Goal: Book appointment/travel/reservation

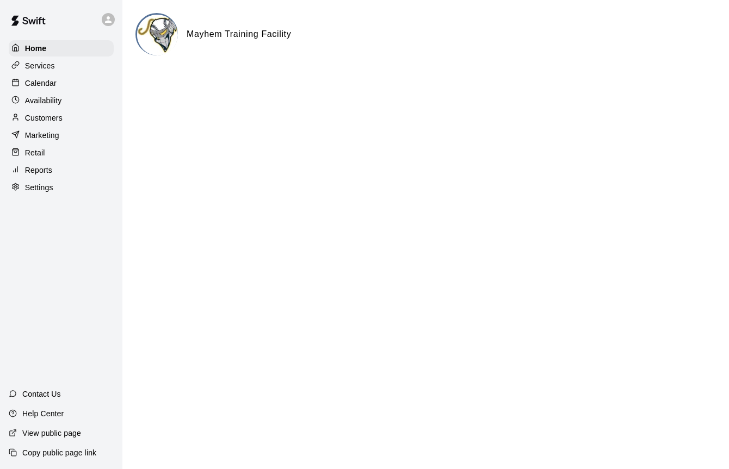
click at [36, 85] on p "Calendar" at bounding box center [41, 83] width 32 height 11
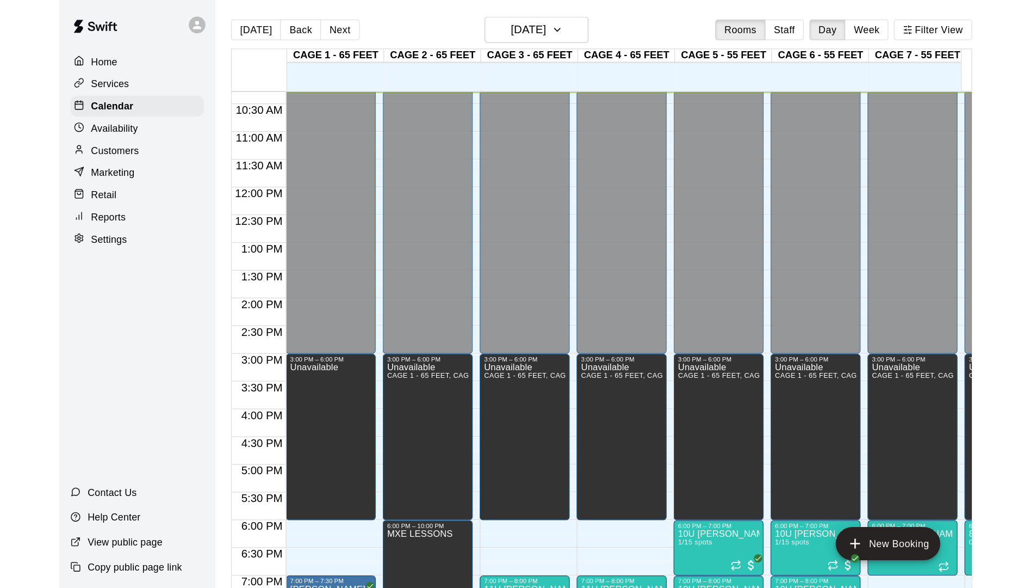
scroll to position [644, 0]
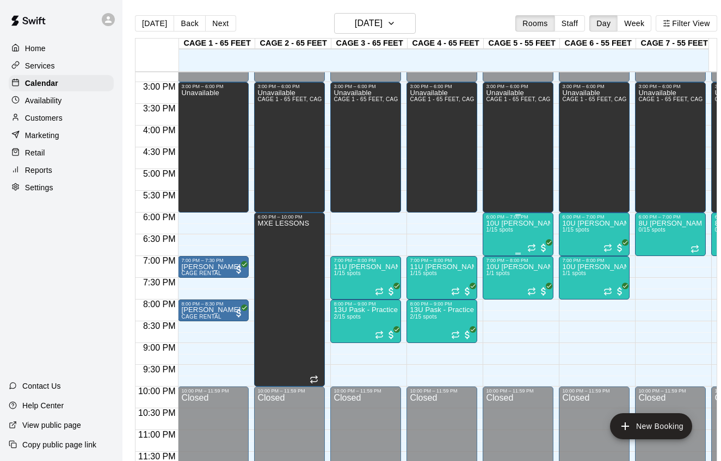
click at [525, 224] on p "10U [PERSON_NAME] - Practice" at bounding box center [518, 224] width 64 height 0
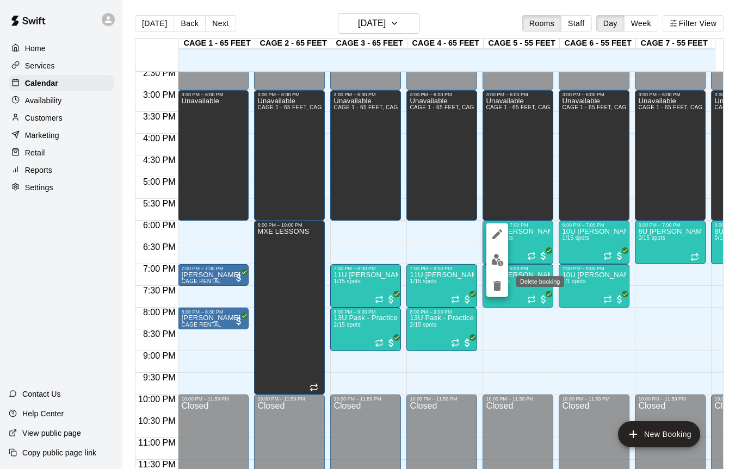
click at [496, 288] on icon "delete" at bounding box center [497, 286] width 8 height 10
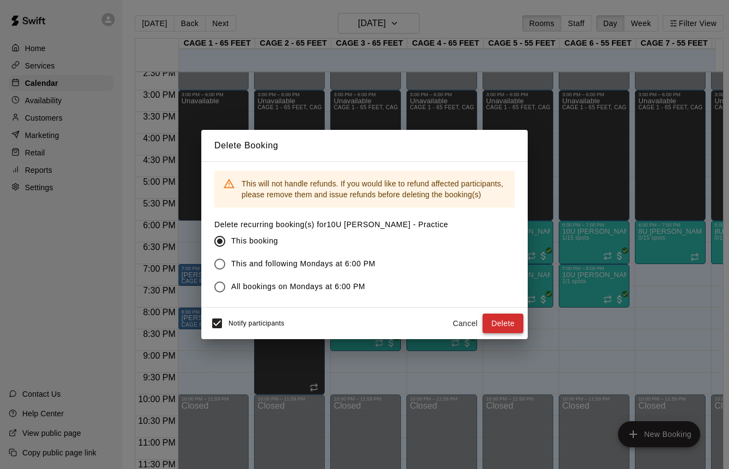
click at [509, 326] on button "Delete" at bounding box center [503, 324] width 41 height 20
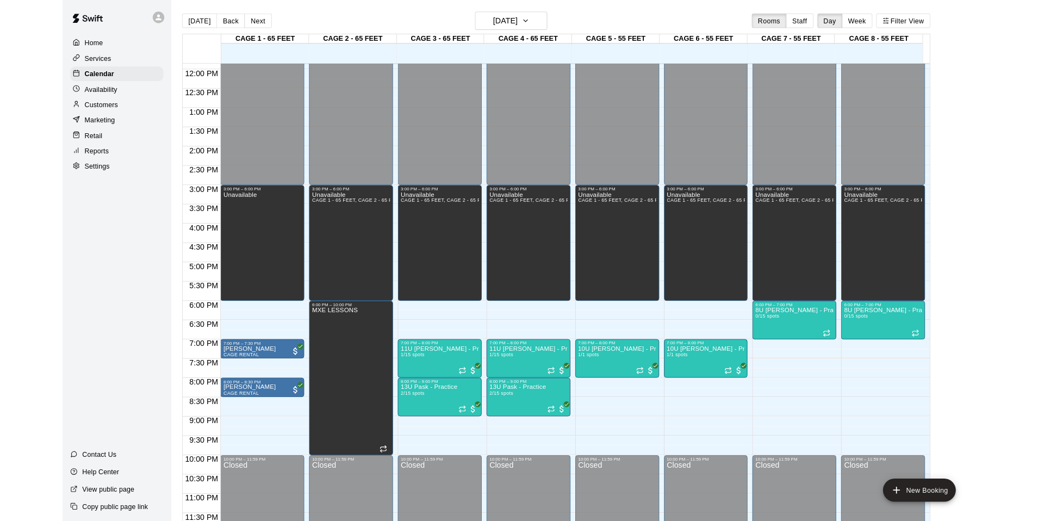
scroll to position [584, 0]
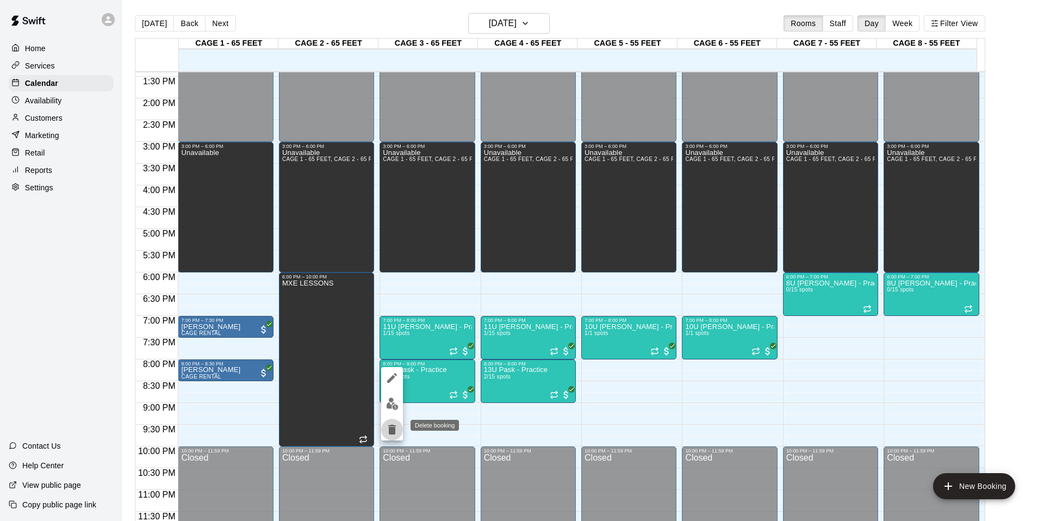
click at [391, 425] on icon "delete" at bounding box center [392, 430] width 8 height 10
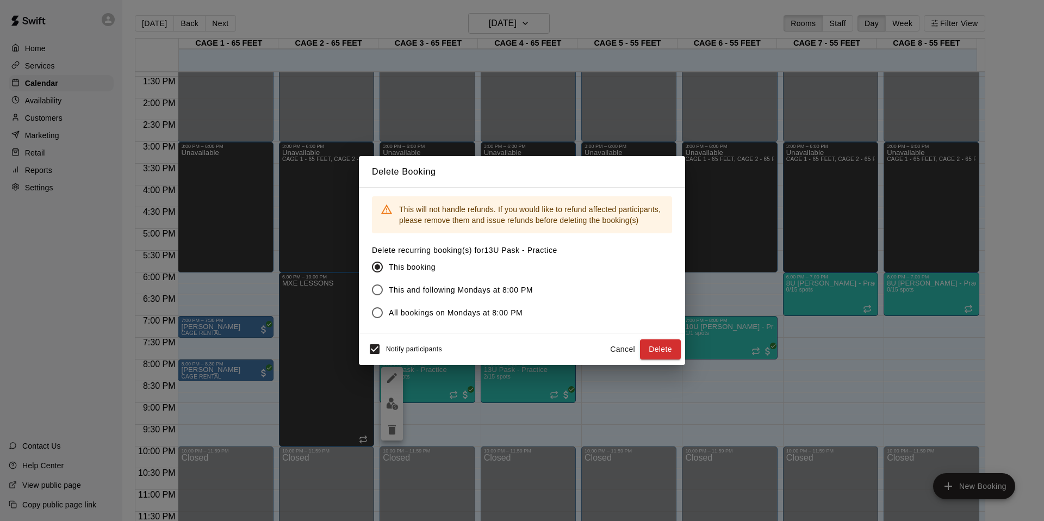
click at [623, 347] on button "Cancel" at bounding box center [622, 349] width 35 height 20
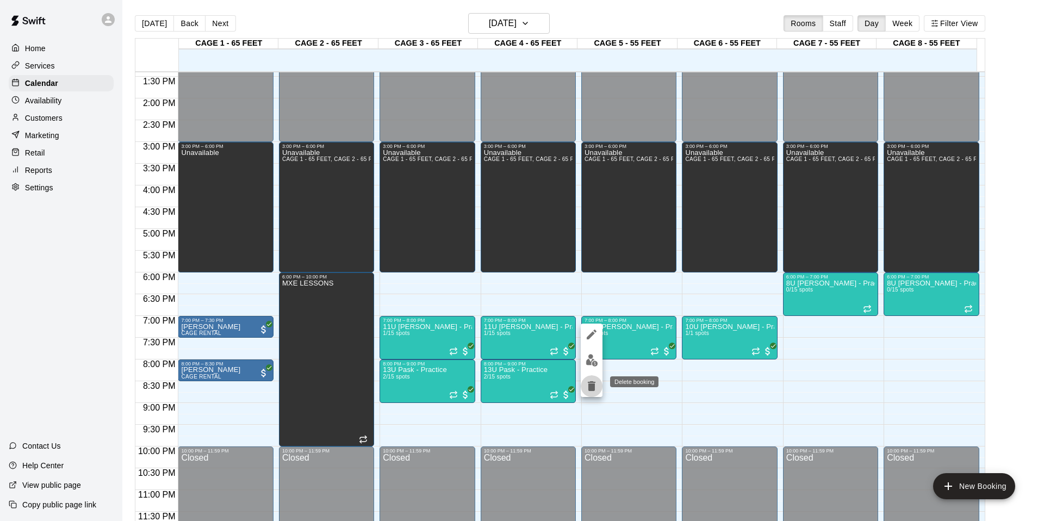
click at [597, 391] on icon "delete" at bounding box center [591, 386] width 13 height 13
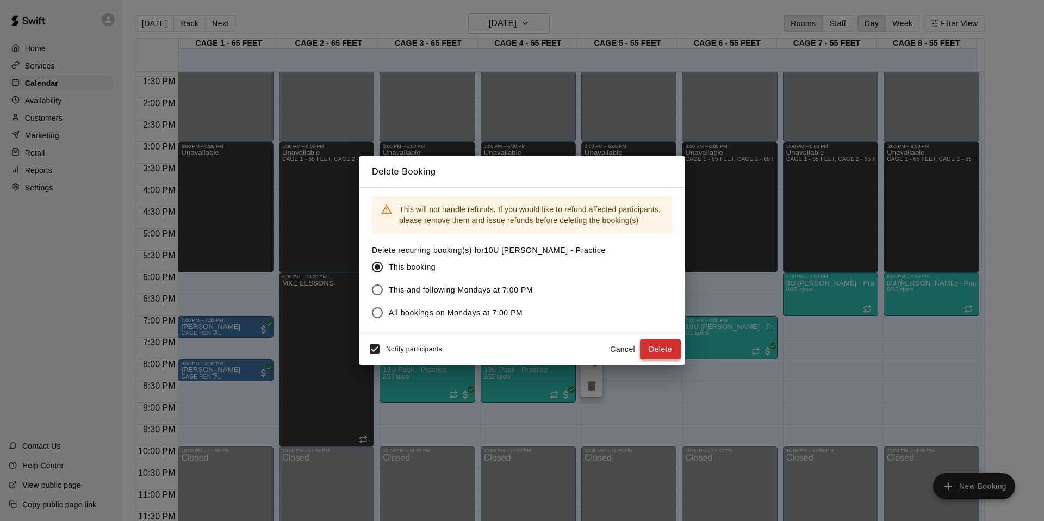
click at [656, 348] on button "Delete" at bounding box center [660, 349] width 41 height 20
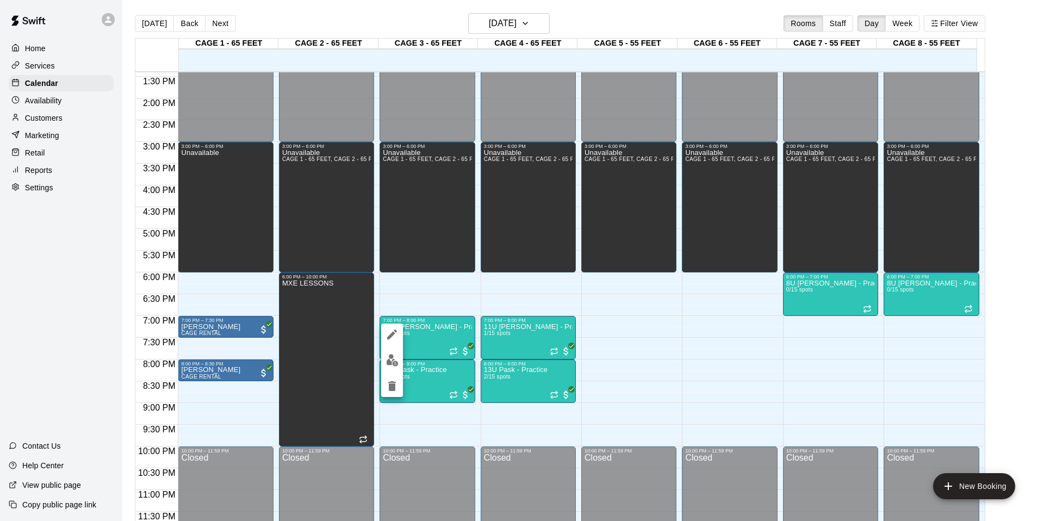
click at [597, 354] on div at bounding box center [522, 260] width 1044 height 521
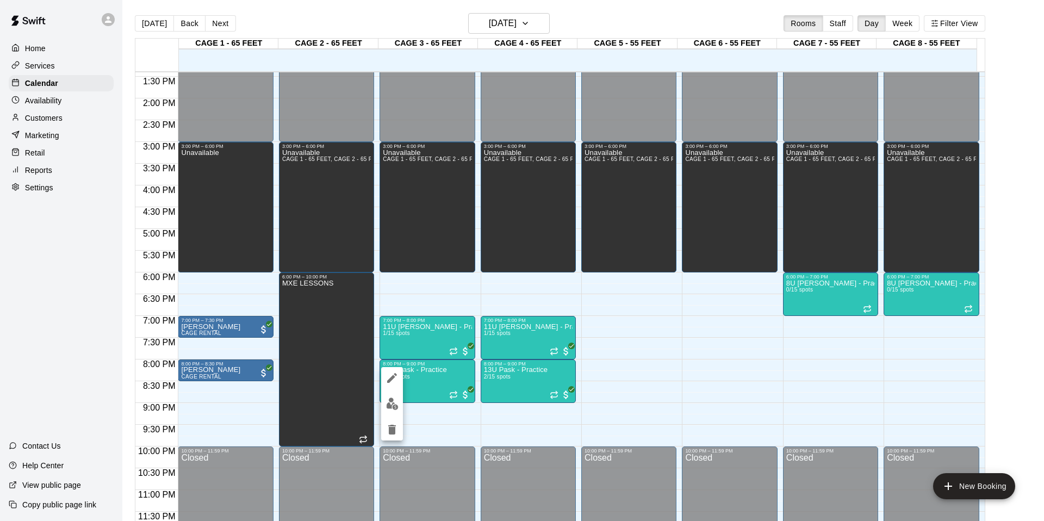
click at [391, 432] on icon "delete" at bounding box center [392, 430] width 8 height 10
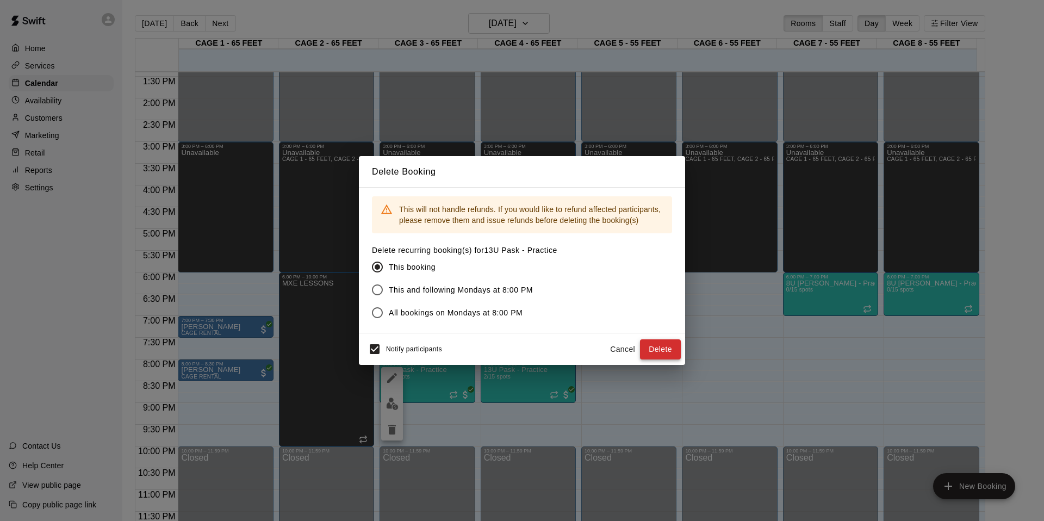
click at [663, 347] on button "Delete" at bounding box center [660, 349] width 41 height 20
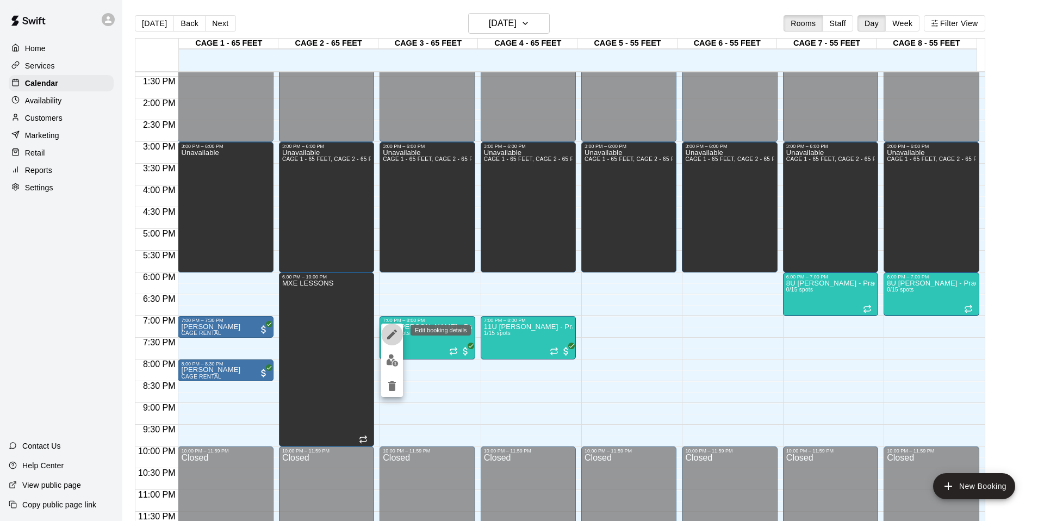
click at [395, 333] on icon "edit" at bounding box center [392, 334] width 13 height 13
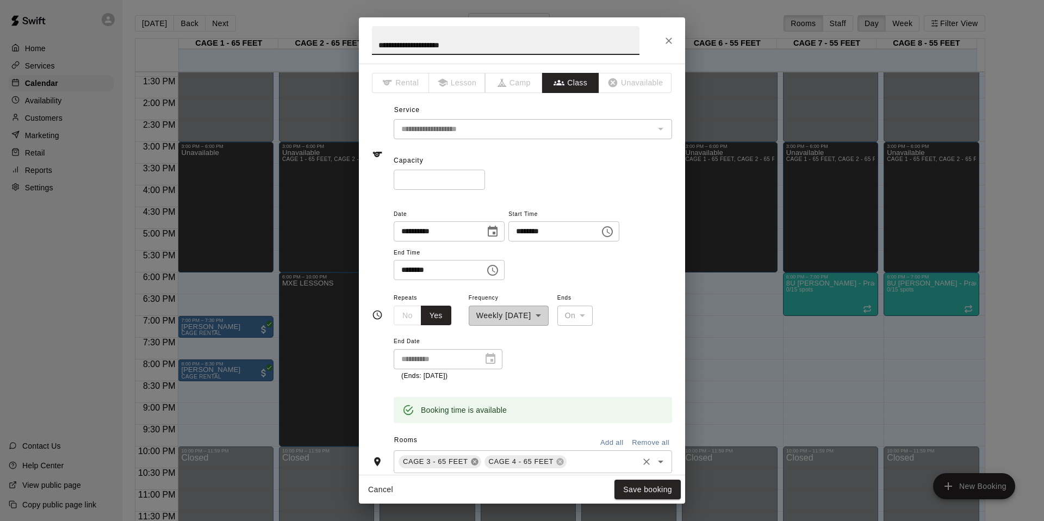
click at [477, 463] on icon at bounding box center [474, 461] width 7 height 7
click at [487, 457] on input "text" at bounding box center [560, 462] width 154 height 14
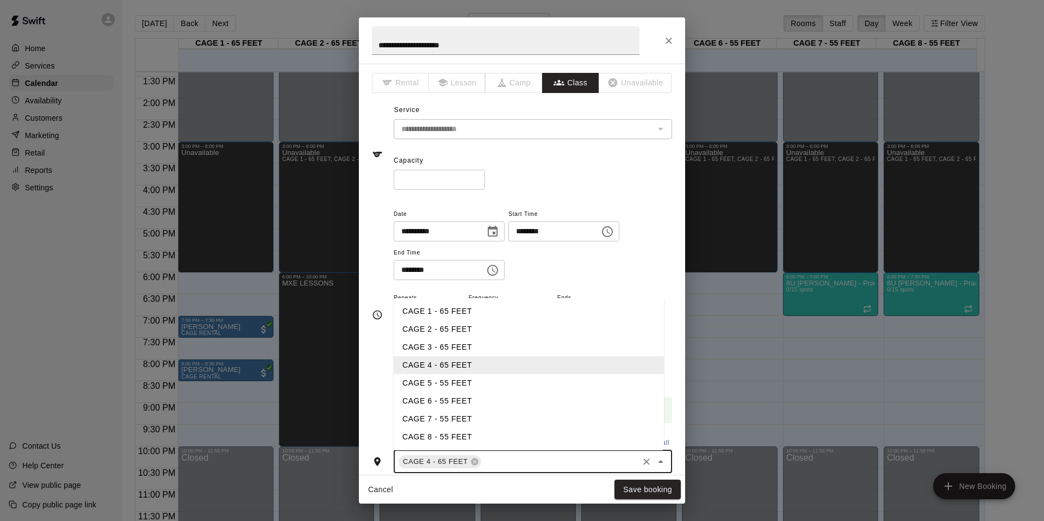
click at [432, 376] on li "CAGE 5 - 55 FEET" at bounding box center [529, 383] width 270 height 18
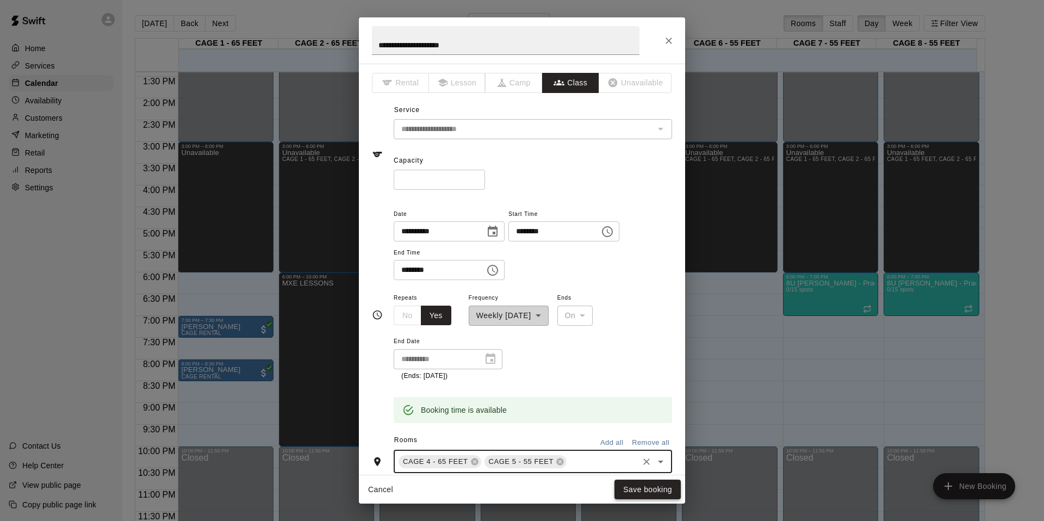
click at [644, 469] on button "Save booking" at bounding box center [648, 490] width 66 height 20
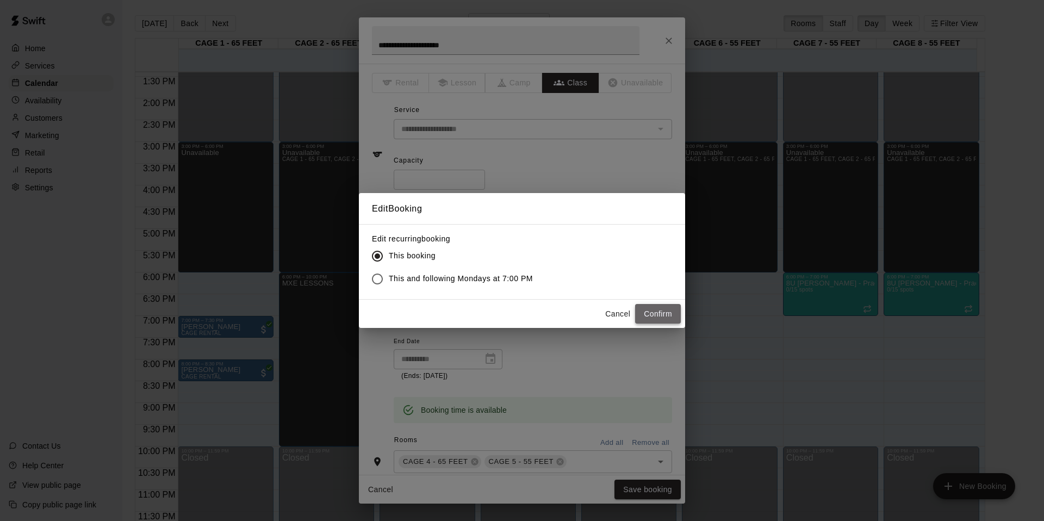
click at [647, 317] on button "Confirm" at bounding box center [658, 314] width 46 height 20
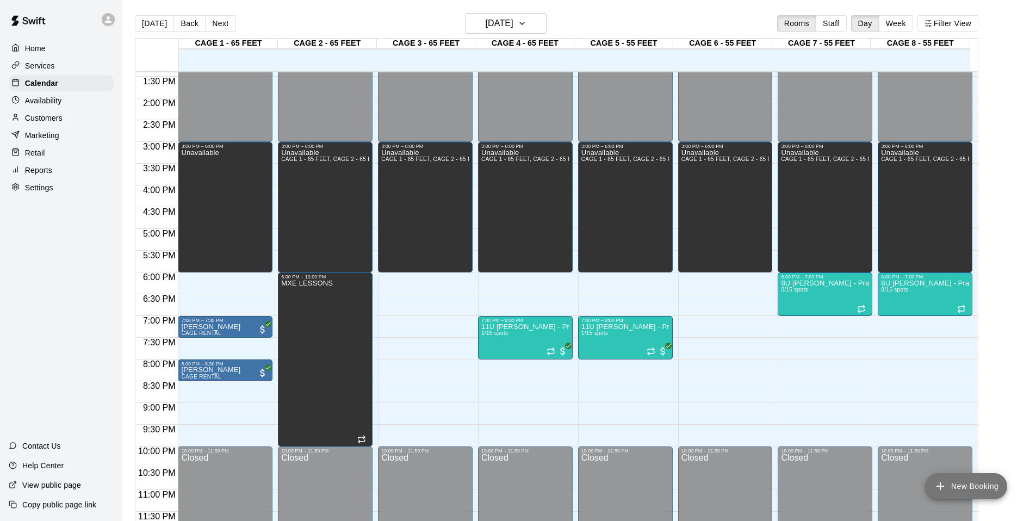
click at [728, 469] on button "New Booking" at bounding box center [966, 486] width 82 height 26
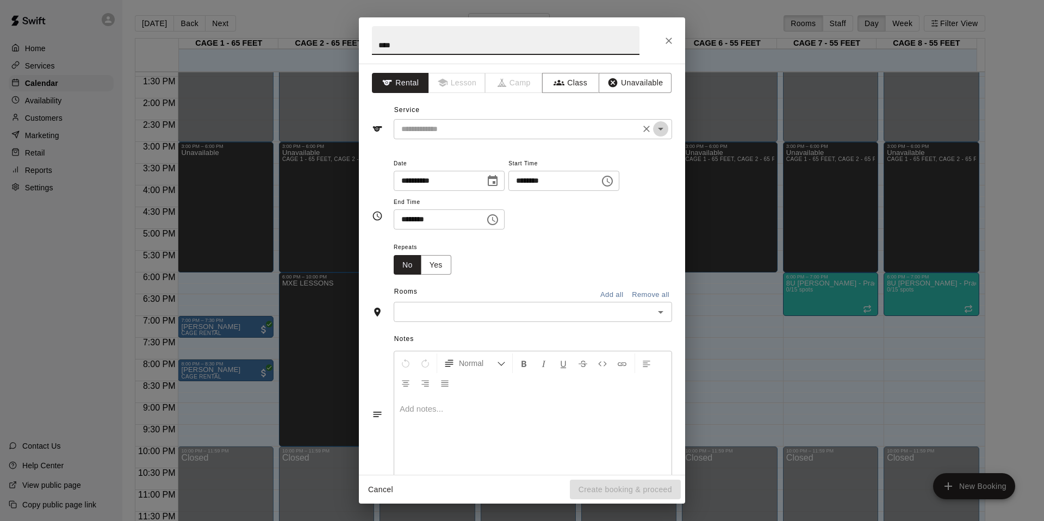
click at [657, 127] on icon "Open" at bounding box center [660, 128] width 13 height 13
type input "****"
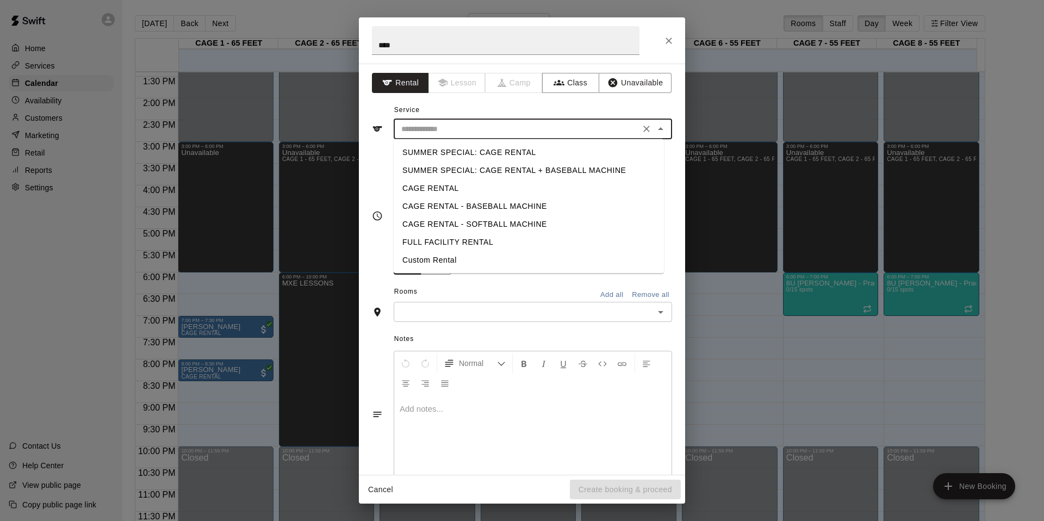
click at [469, 261] on li "Custom Rental" at bounding box center [529, 260] width 270 height 18
type input "**********"
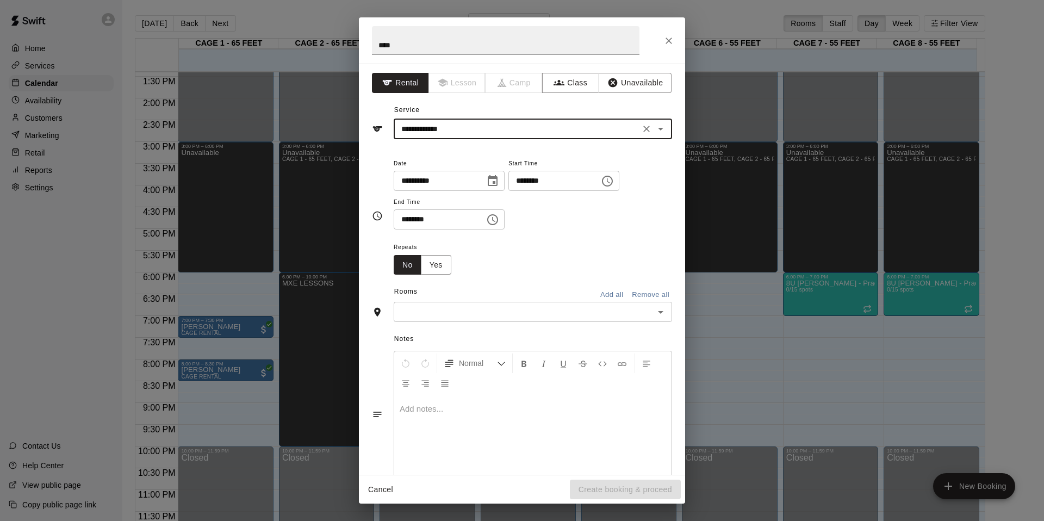
click at [614, 180] on icon "Choose time, selected time is 10:00 AM" at bounding box center [607, 181] width 13 height 13
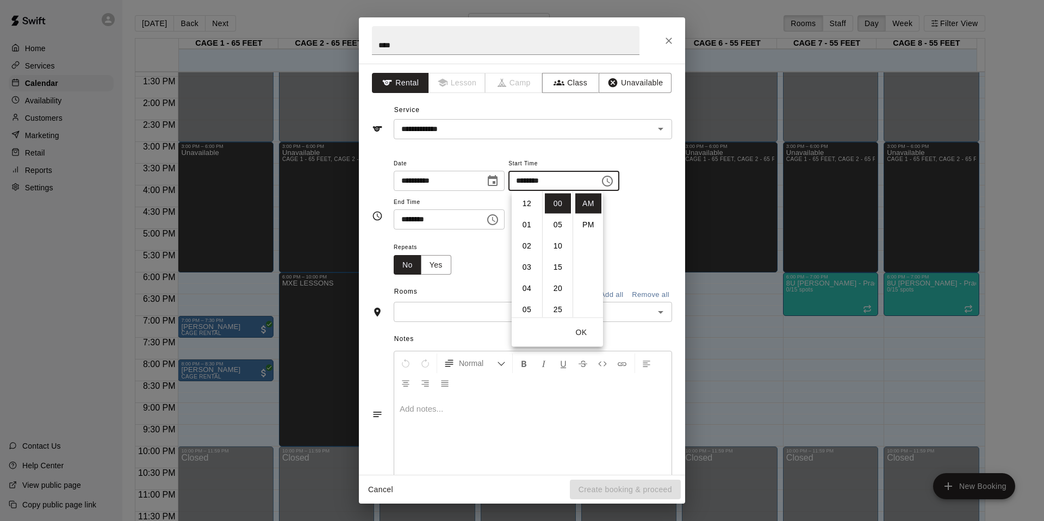
scroll to position [212, 0]
click at [590, 224] on li "PM" at bounding box center [589, 225] width 26 height 20
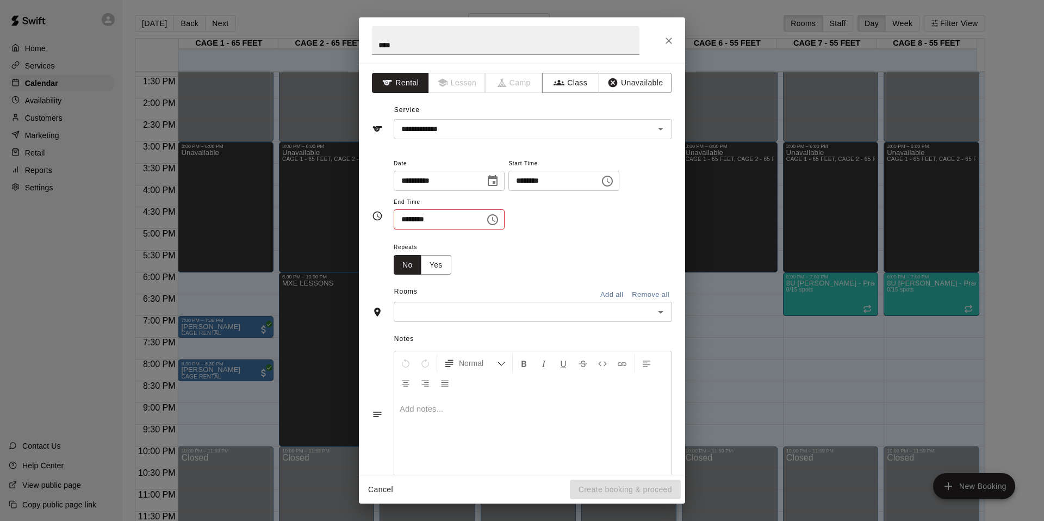
scroll to position [20, 0]
click at [610, 180] on icon "Choose time, selected time is 10:00 PM" at bounding box center [607, 181] width 13 height 13
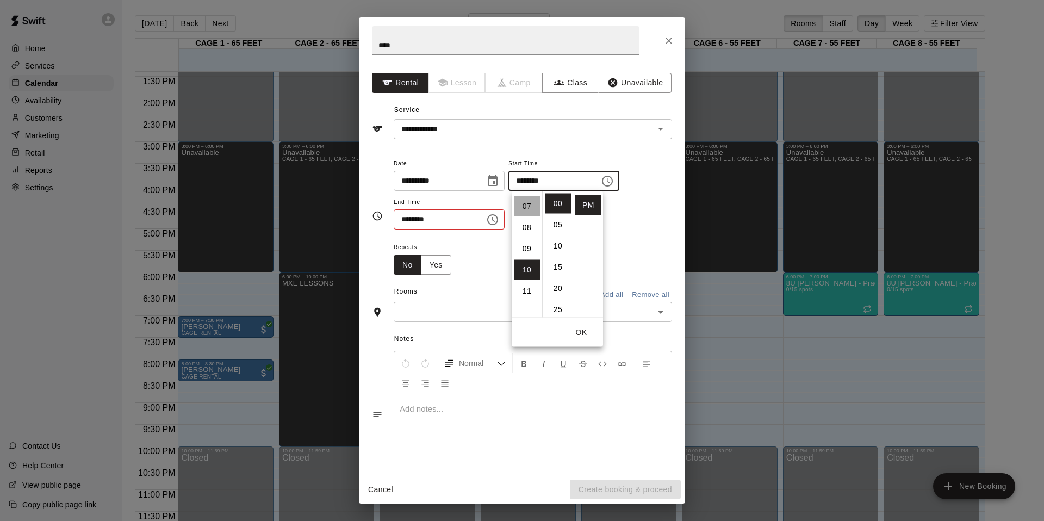
click at [524, 208] on li "07" at bounding box center [527, 206] width 26 height 20
click at [481, 273] on div "Repeats No Yes" at bounding box center [533, 257] width 279 height 34
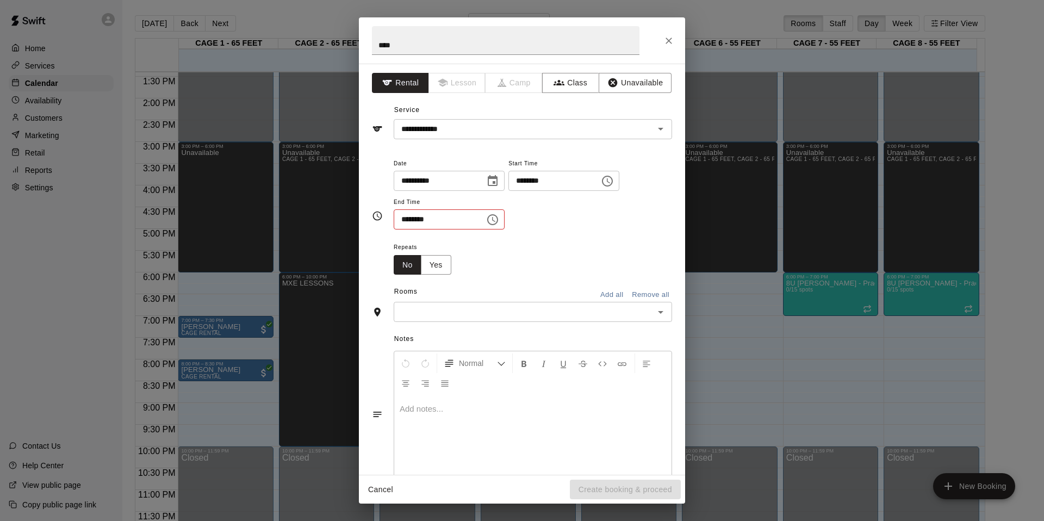
click at [499, 218] on icon "Choose time, selected time is 10:30 AM" at bounding box center [492, 219] width 13 height 13
click at [528, 219] on div "**********" at bounding box center [533, 193] width 279 height 73
click at [613, 178] on icon "Choose time, selected time is 7:00 PM" at bounding box center [607, 181] width 13 height 13
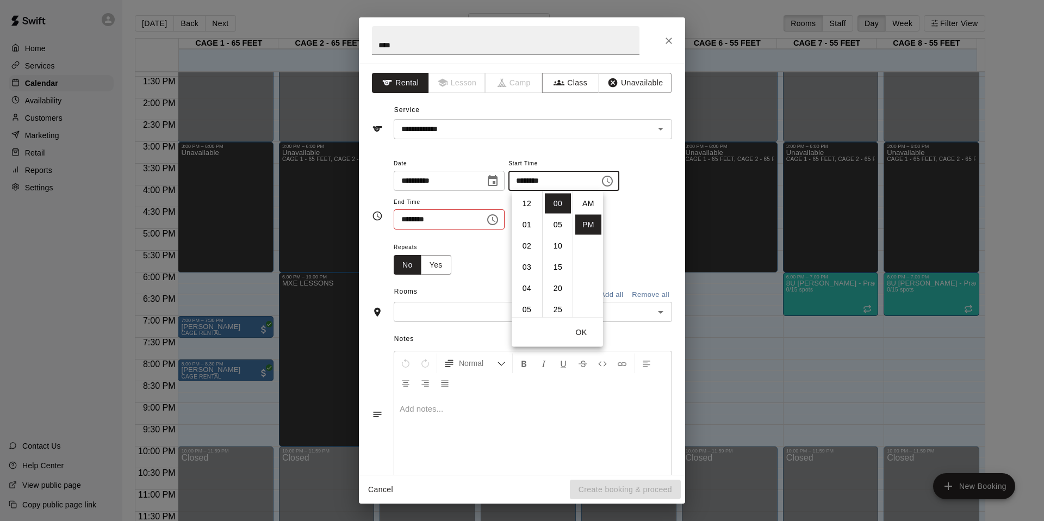
scroll to position [20, 0]
click at [555, 308] on li "30" at bounding box center [558, 315] width 26 height 20
type input "********"
click at [486, 290] on div "Rooms Add all Remove all" at bounding box center [522, 292] width 300 height 18
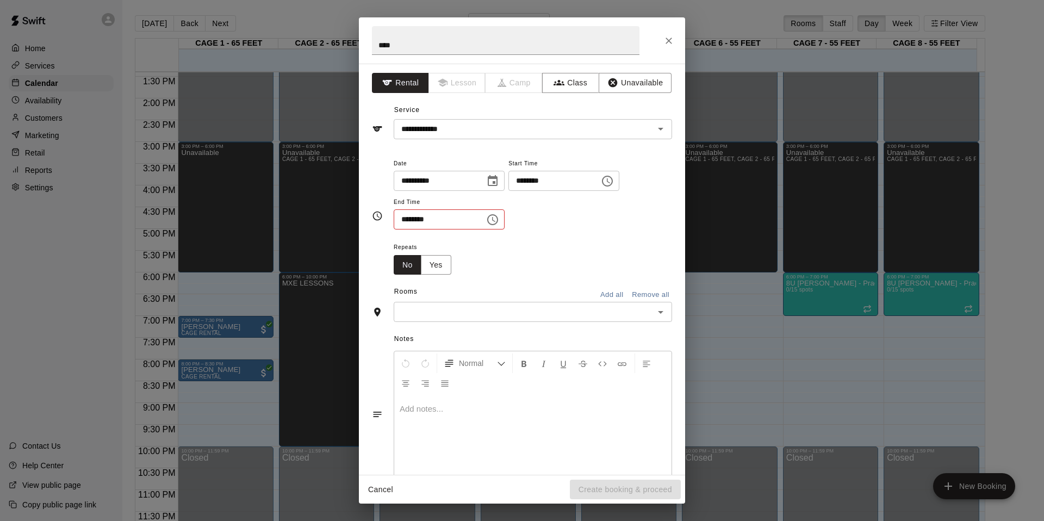
click at [496, 219] on icon "Choose time, selected time is 10:30 AM" at bounding box center [493, 219] width 3 height 5
click at [469, 267] on li "PM" at bounding box center [471, 264] width 26 height 20
click at [486, 225] on button "Choose time, selected time is 10:30 PM" at bounding box center [493, 220] width 22 height 22
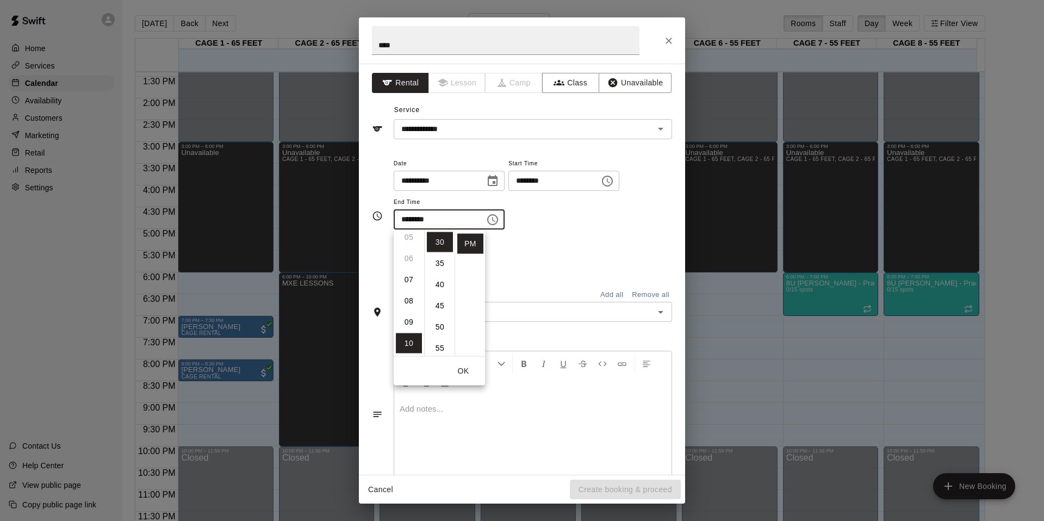
scroll to position [110, 0]
click at [410, 307] on li "08" at bounding box center [409, 302] width 26 height 20
type input "********"
click at [663, 40] on button "Close" at bounding box center [669, 41] width 20 height 20
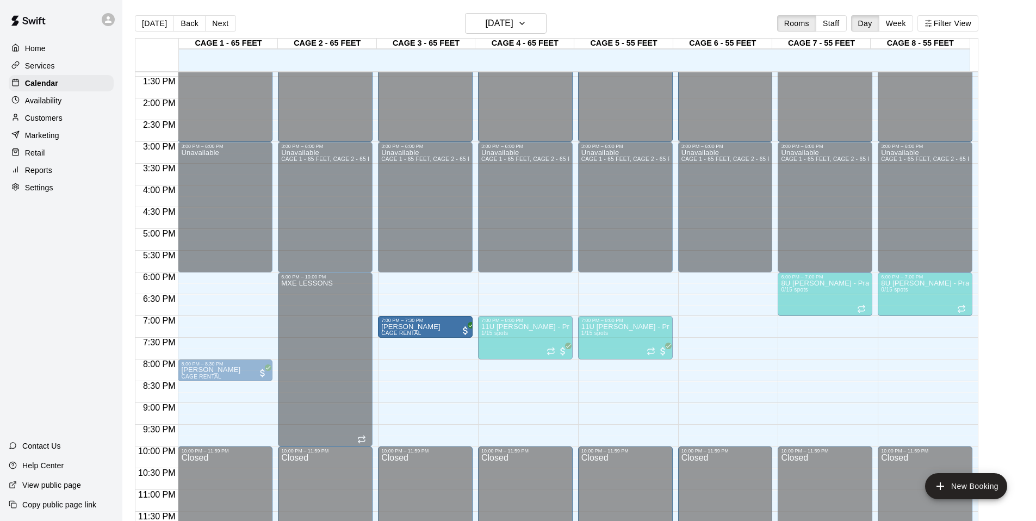
drag, startPoint x: 233, startPoint y: 322, endPoint x: 428, endPoint y: 325, distance: 195.3
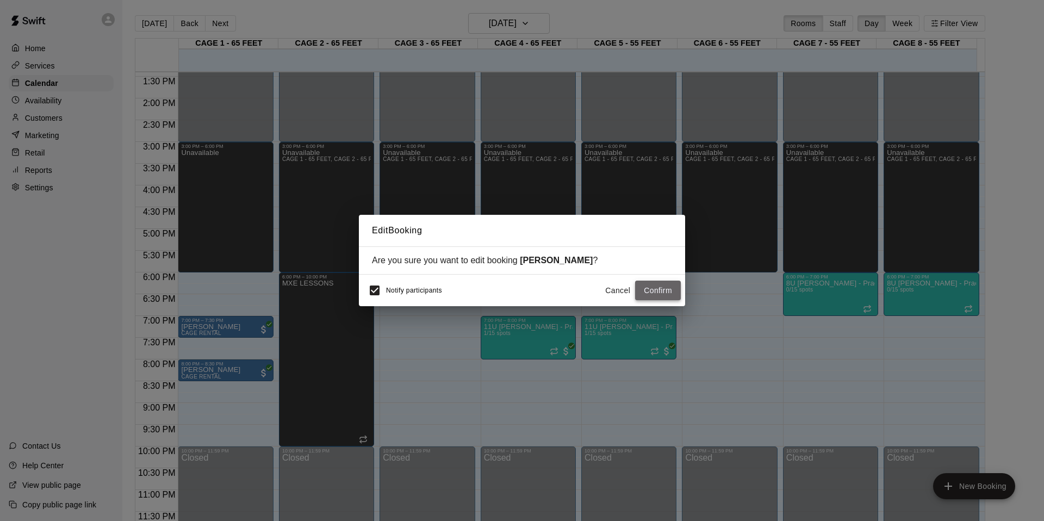
click at [648, 285] on button "Confirm" at bounding box center [658, 291] width 46 height 20
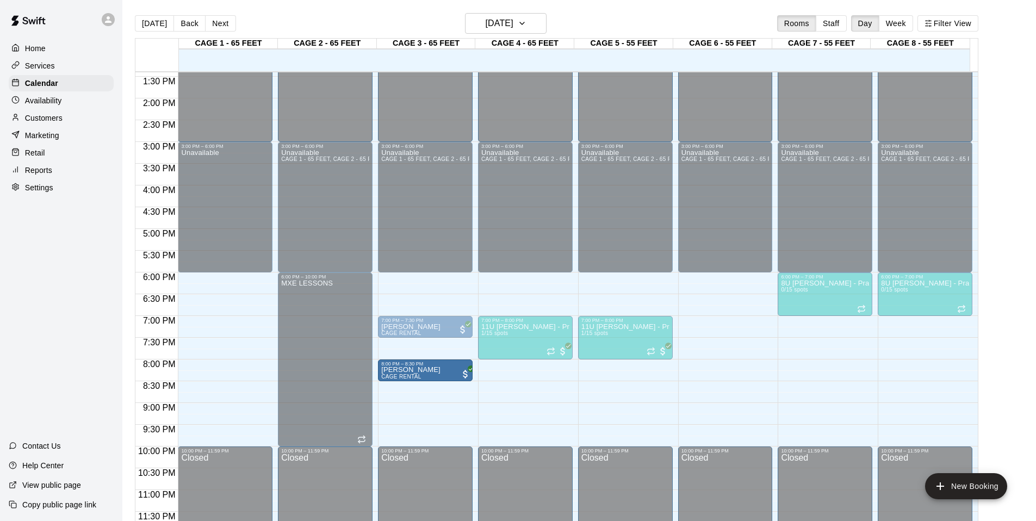
drag, startPoint x: 218, startPoint y: 364, endPoint x: 431, endPoint y: 369, distance: 213.3
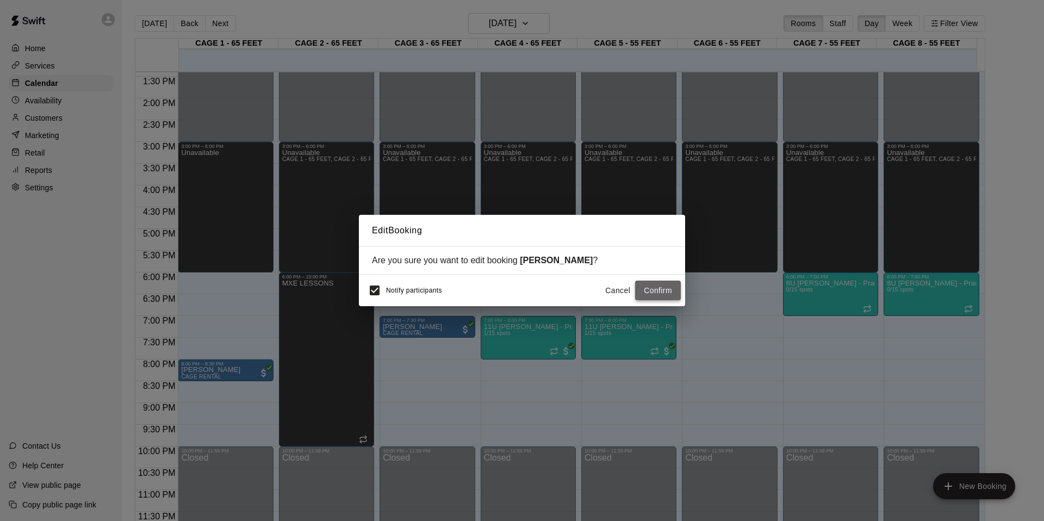
click at [654, 288] on button "Confirm" at bounding box center [658, 291] width 46 height 20
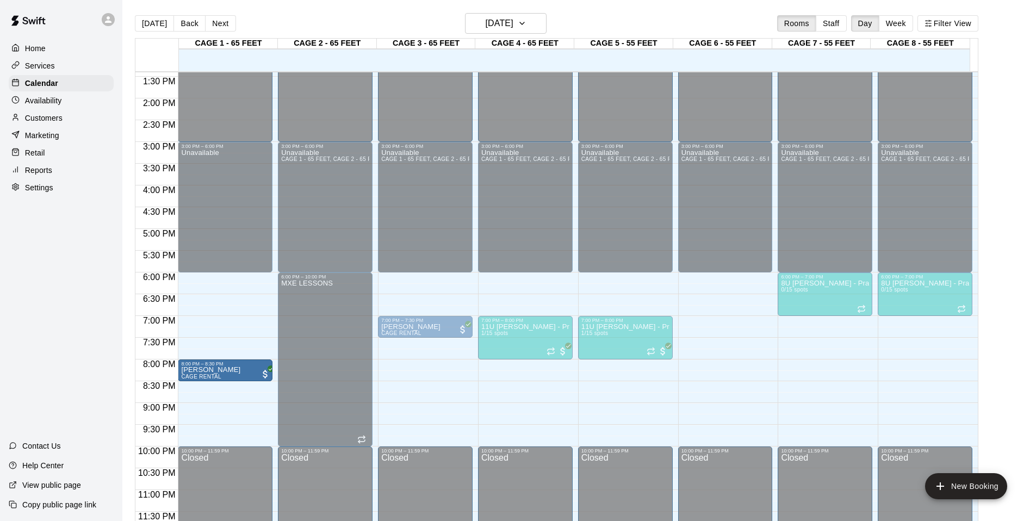
drag, startPoint x: 405, startPoint y: 367, endPoint x: 187, endPoint y: 369, distance: 217.6
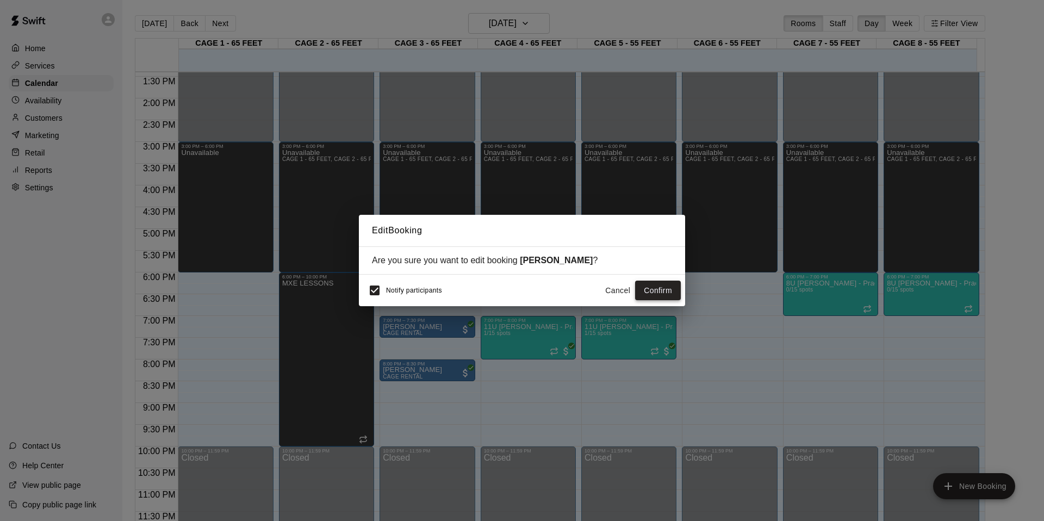
click at [642, 294] on button "Confirm" at bounding box center [658, 291] width 46 height 20
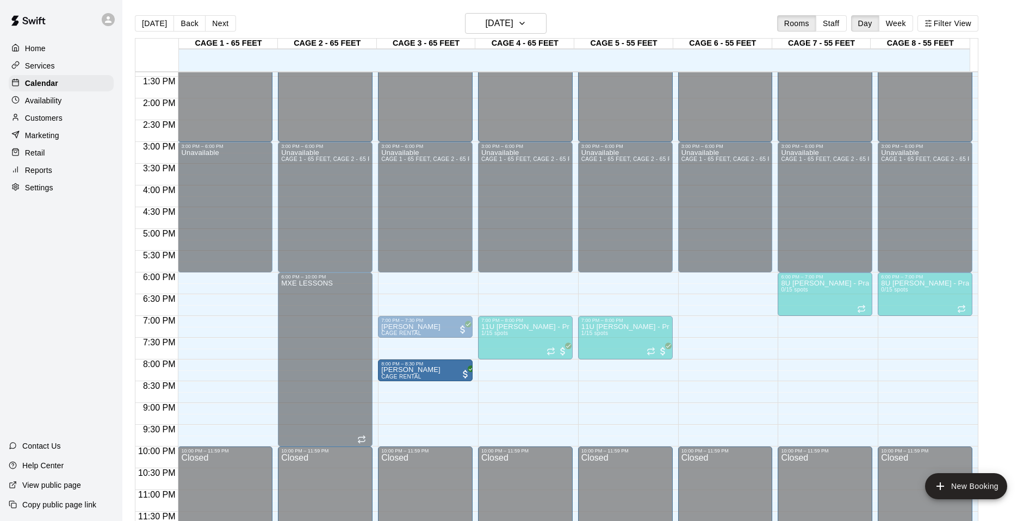
drag, startPoint x: 232, startPoint y: 370, endPoint x: 426, endPoint y: 374, distance: 194.8
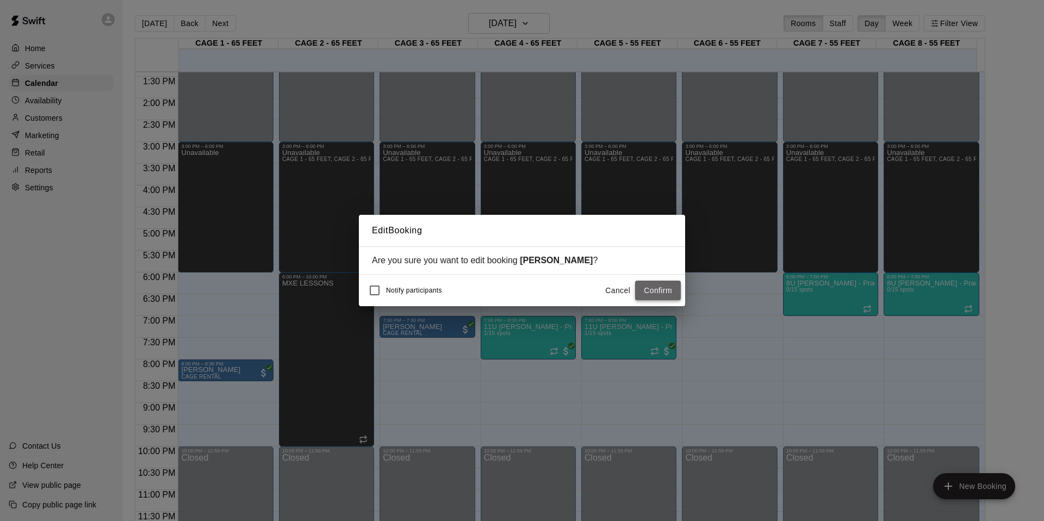
click at [657, 289] on button "Confirm" at bounding box center [658, 291] width 46 height 20
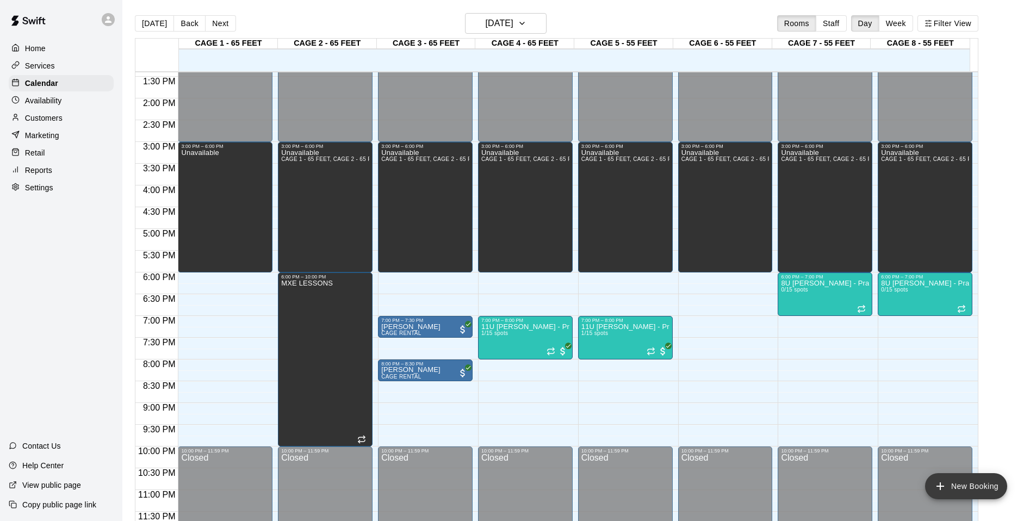
click at [728, 469] on button "New Booking" at bounding box center [966, 486] width 82 height 26
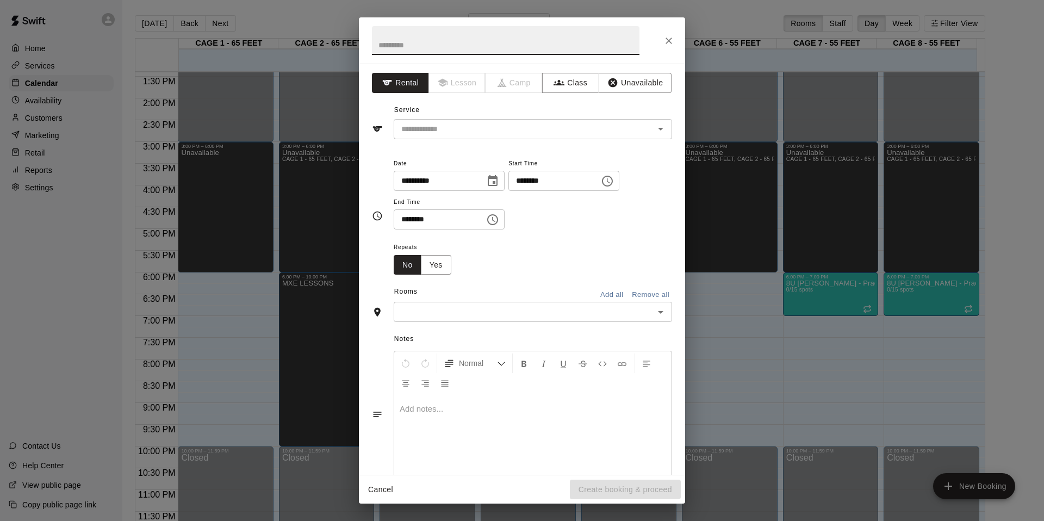
click at [413, 40] on input "text" at bounding box center [506, 40] width 268 height 29
type input "****"
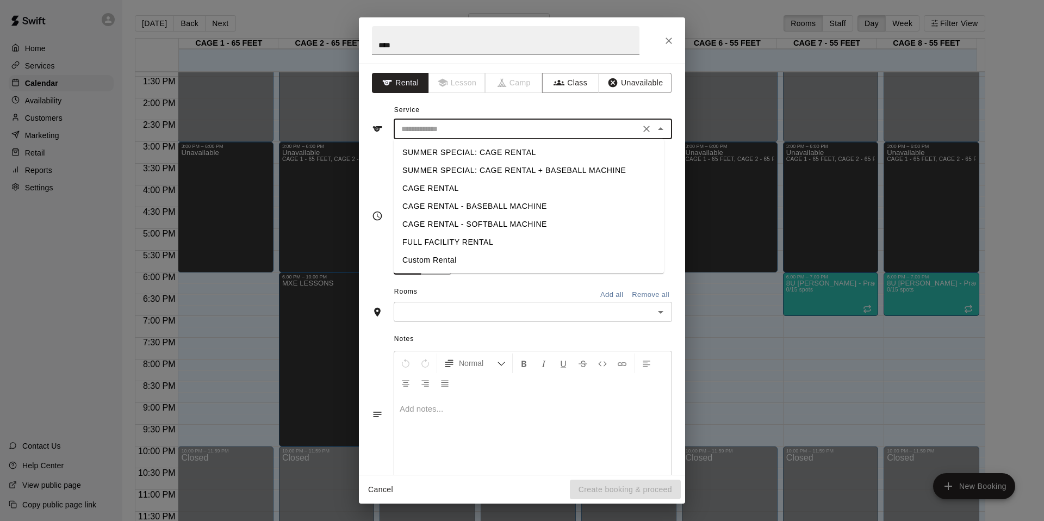
click at [517, 122] on input "text" at bounding box center [517, 129] width 240 height 14
click at [463, 264] on li "Custom Rental" at bounding box center [529, 260] width 270 height 18
type input "**********"
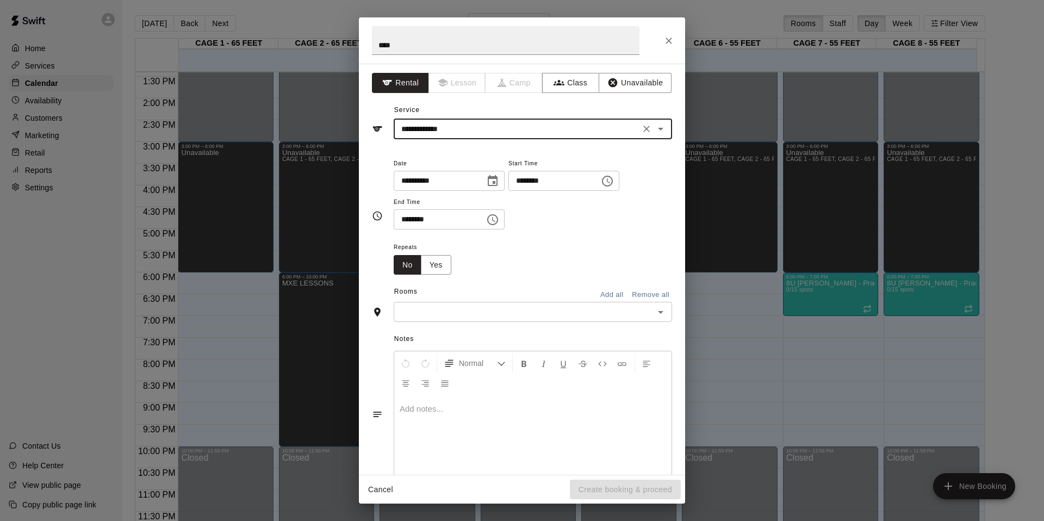
click at [493, 186] on icon "Choose date, selected date is Aug 11, 2025" at bounding box center [492, 181] width 13 height 13
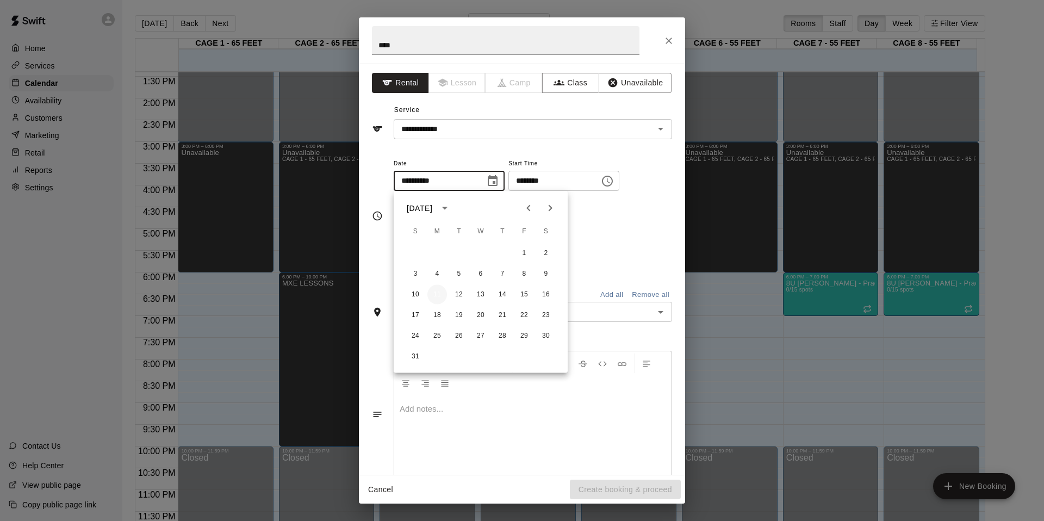
click at [442, 291] on button "11" at bounding box center [438, 295] width 20 height 20
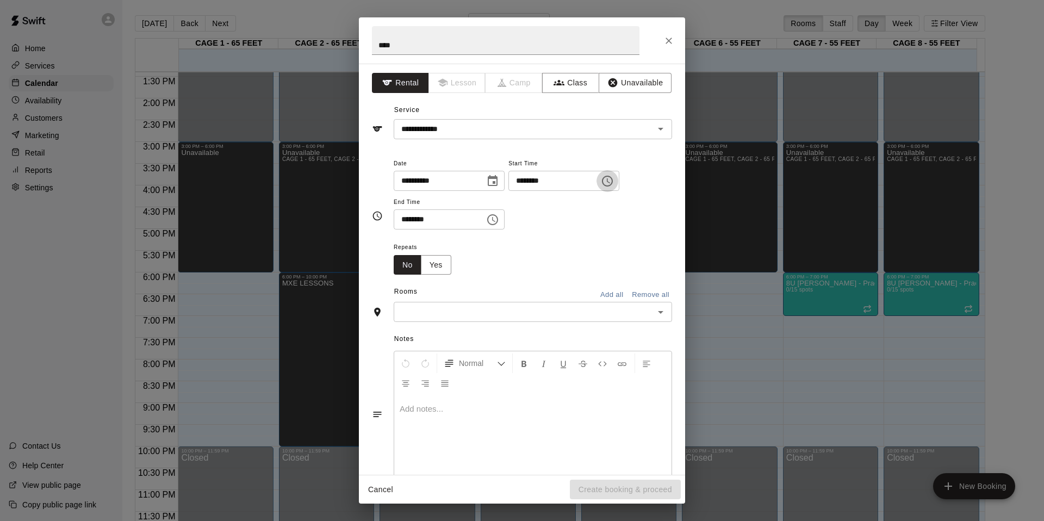
click at [614, 178] on icon "Choose time, selected time is 10:00 AM" at bounding box center [607, 181] width 13 height 13
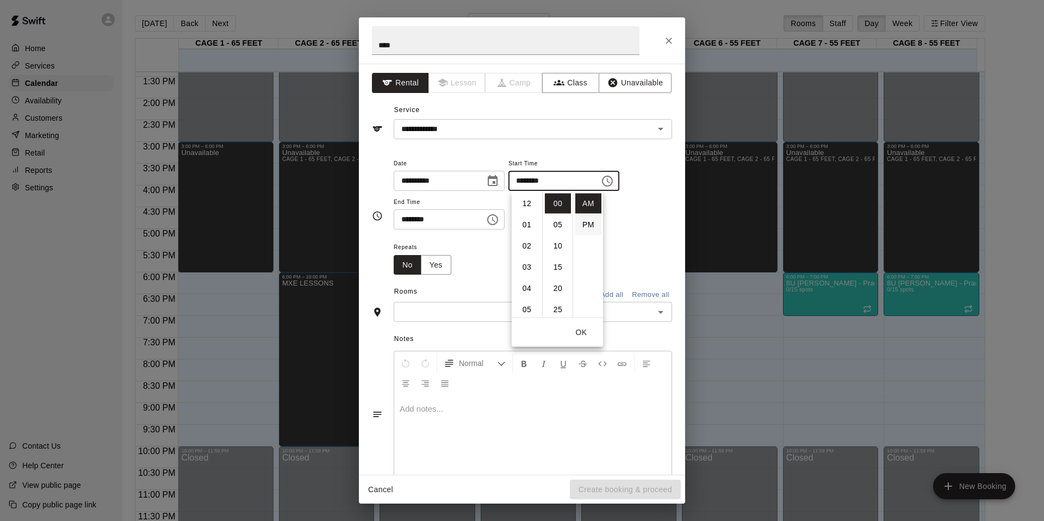
scroll to position [212, 0]
click at [590, 222] on li "PM" at bounding box center [589, 225] width 26 height 20
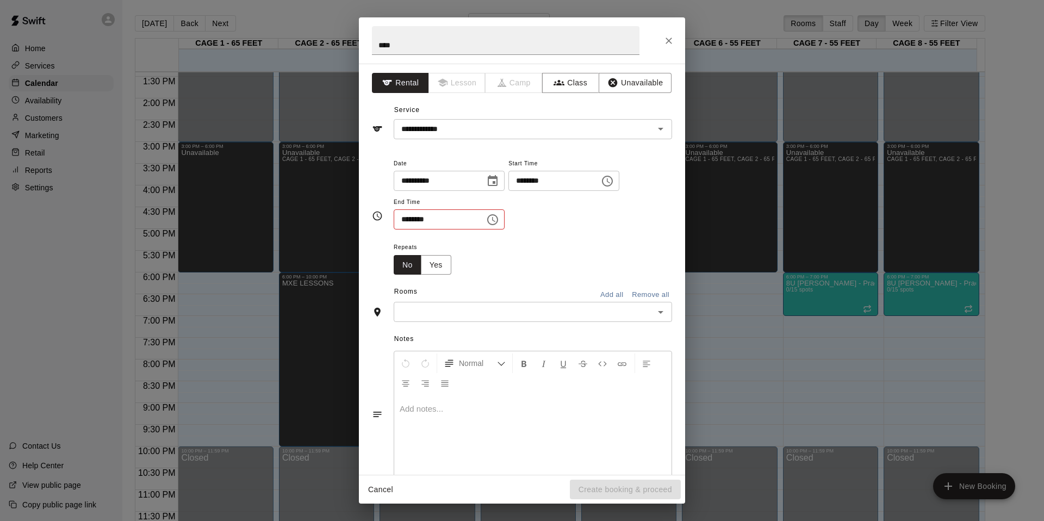
scroll to position [20, 0]
click at [614, 177] on icon "Choose time, selected time is 10:00 PM" at bounding box center [607, 181] width 13 height 13
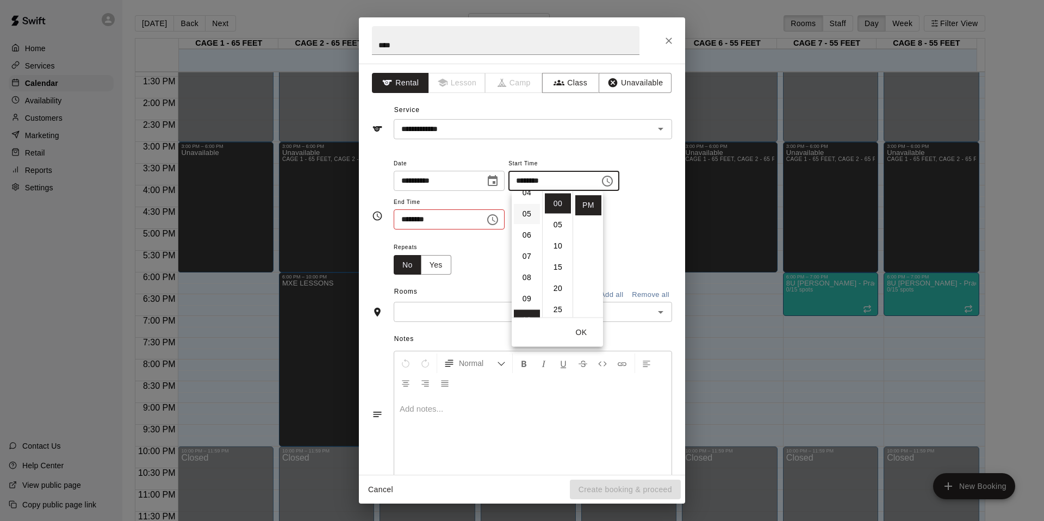
scroll to position [83, 0]
click at [526, 274] on li "07" at bounding box center [527, 269] width 26 height 20
click at [557, 307] on li "30" at bounding box center [558, 315] width 26 height 20
type input "********"
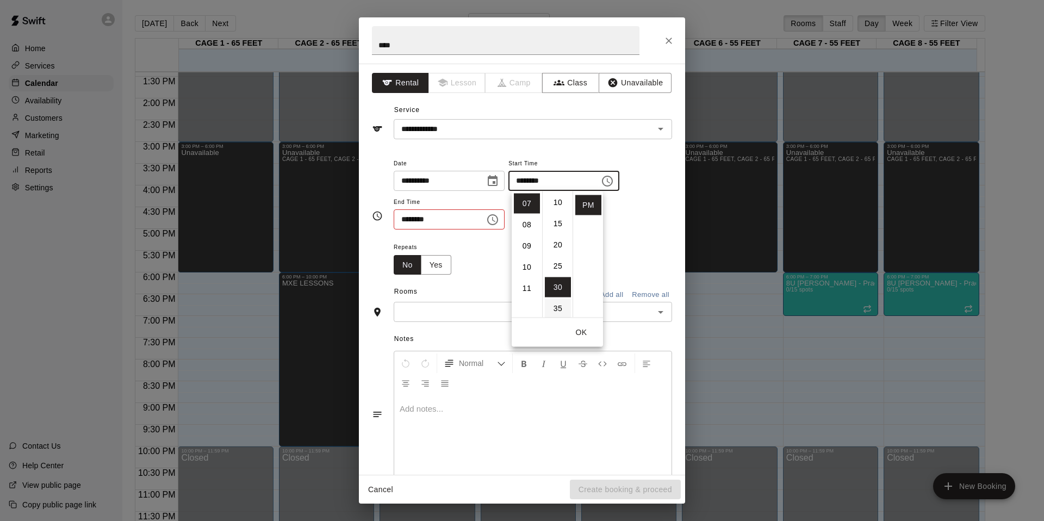
scroll to position [127, 0]
click at [450, 252] on span "Repeats" at bounding box center [427, 247] width 66 height 15
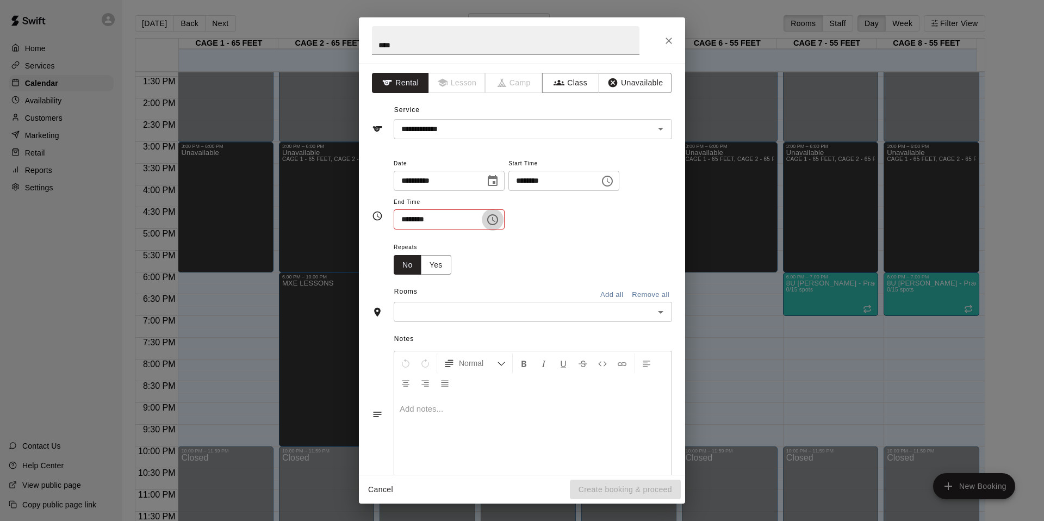
click at [494, 227] on button "Choose time, selected time is 10:30 AM" at bounding box center [493, 220] width 22 height 22
click at [463, 263] on li "PM" at bounding box center [471, 264] width 26 height 20
click at [499, 214] on icon "Choose time, selected time is 10:30 PM" at bounding box center [492, 219] width 13 height 13
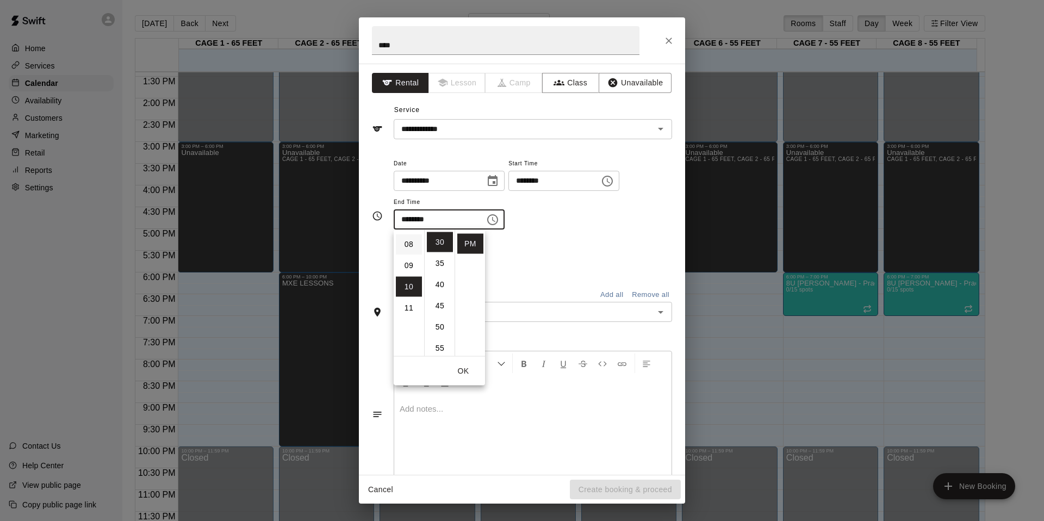
click at [410, 249] on li "08" at bounding box center [409, 244] width 26 height 20
type input "********"
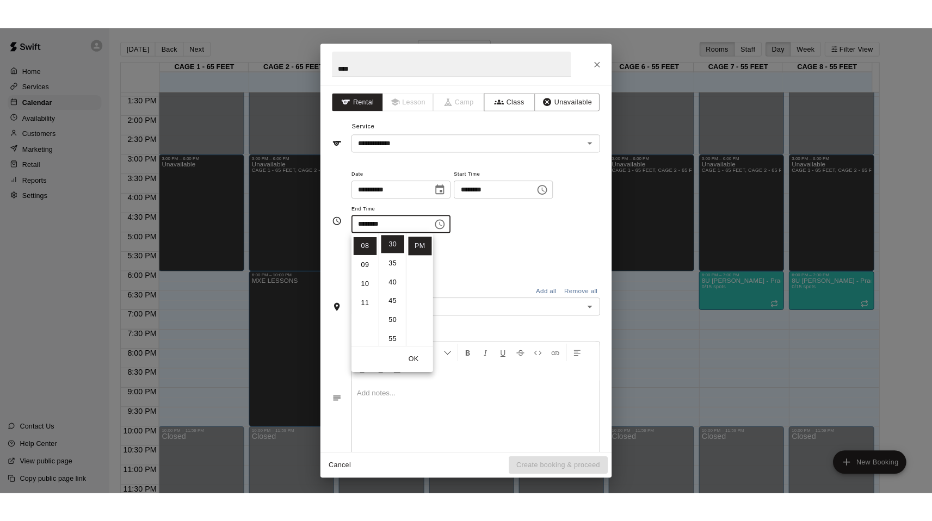
scroll to position [170, 0]
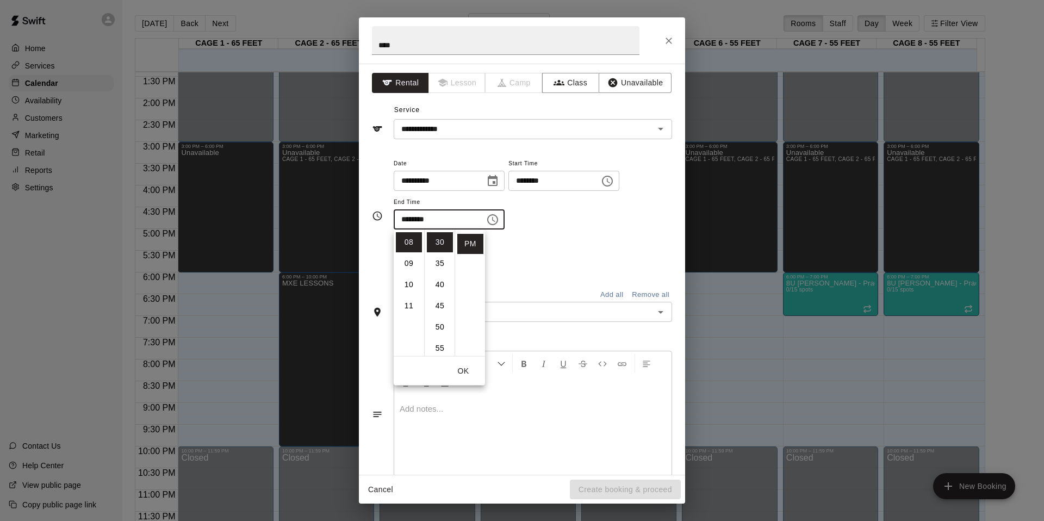
click at [574, 250] on div "Repeats No Yes" at bounding box center [533, 257] width 279 height 34
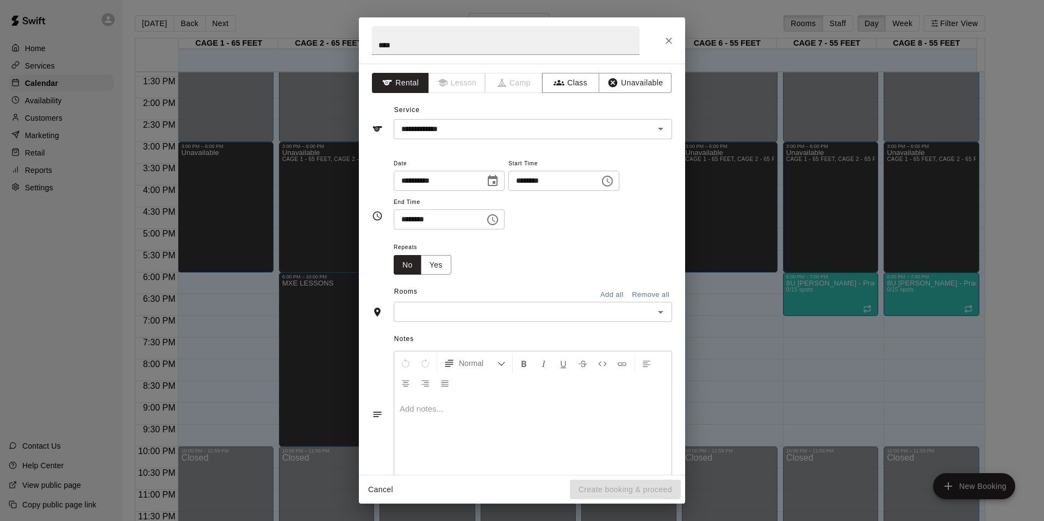
click at [586, 327] on div "Notes Normal Add notes..." at bounding box center [522, 405] width 300 height 167
click at [587, 318] on input "text" at bounding box center [524, 312] width 254 height 14
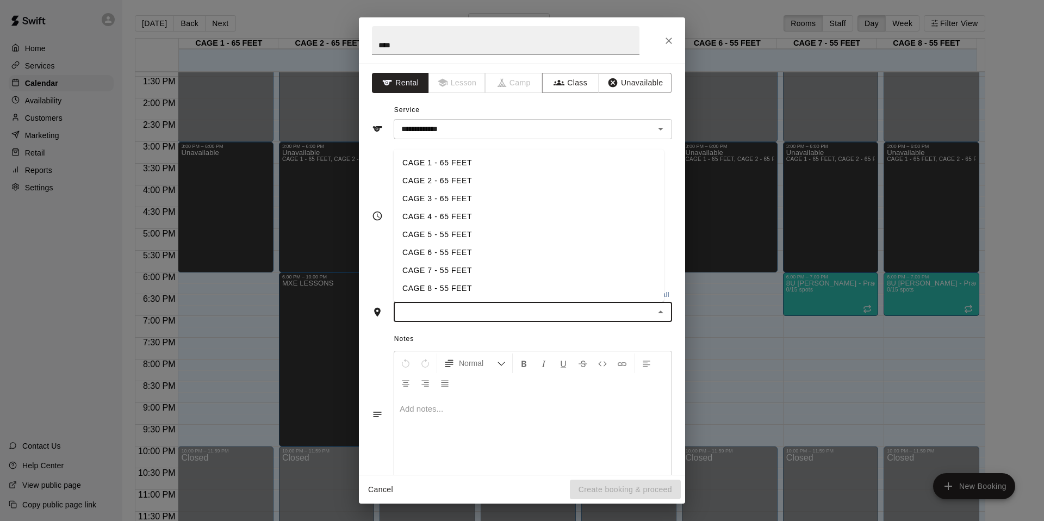
click at [459, 170] on li "CAGE 1 - 65 FEET" at bounding box center [529, 163] width 270 height 18
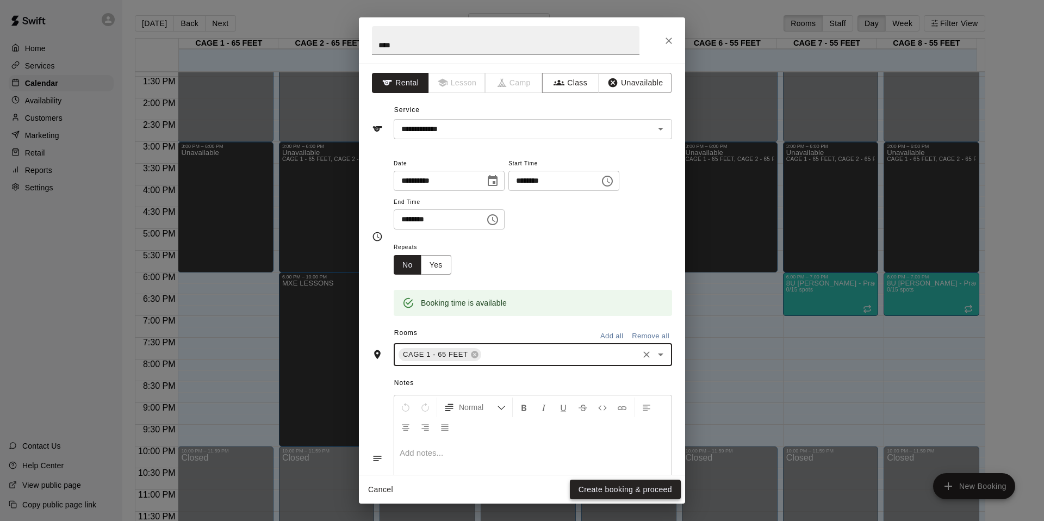
click at [604, 469] on button "Create booking & proceed" at bounding box center [625, 490] width 111 height 20
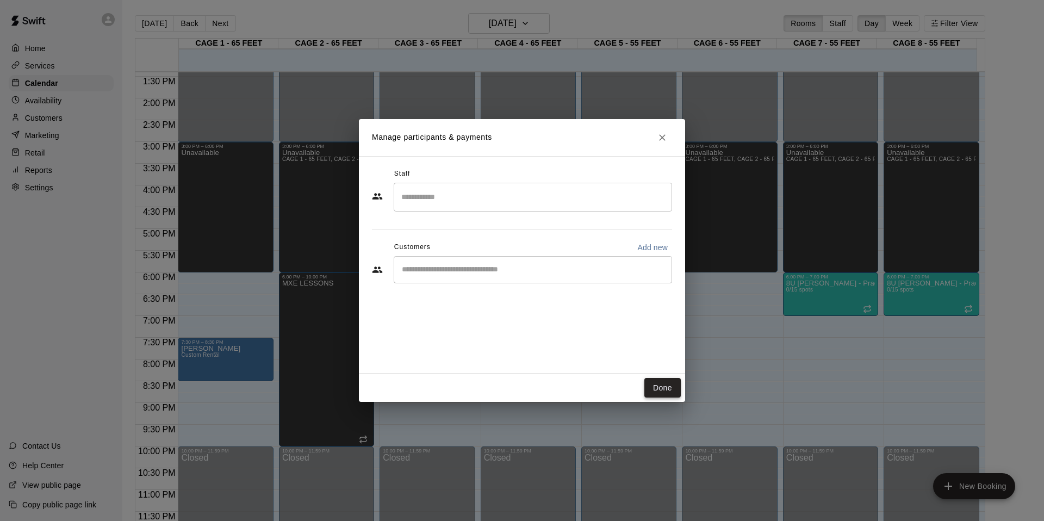
click at [656, 387] on button "Done" at bounding box center [663, 388] width 36 height 20
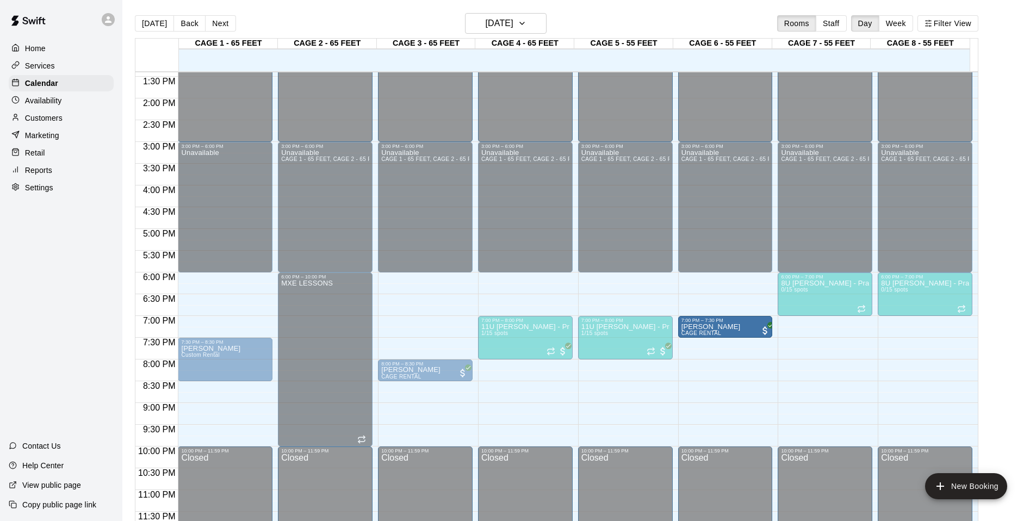
drag, startPoint x: 429, startPoint y: 329, endPoint x: 718, endPoint y: 337, distance: 289.0
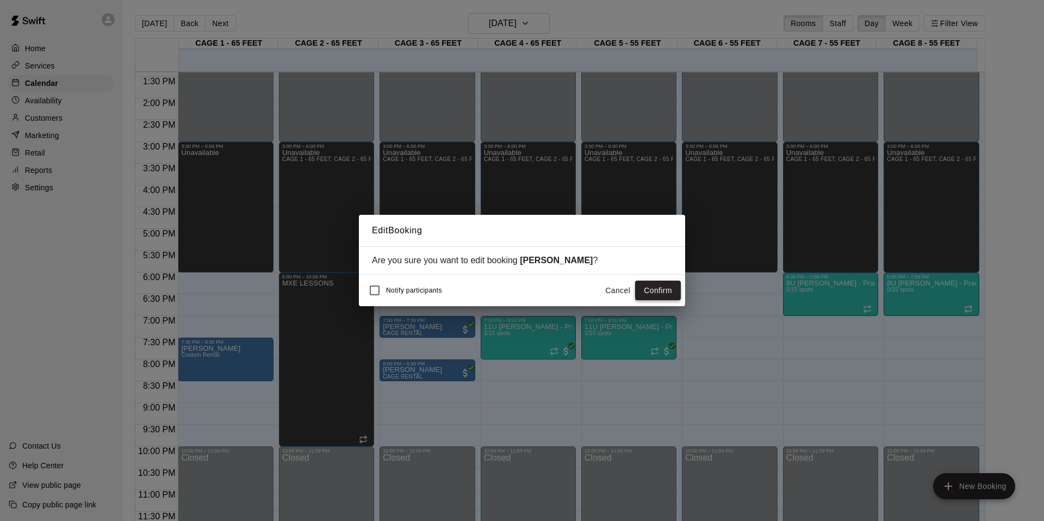
click at [656, 289] on button "Confirm" at bounding box center [658, 291] width 46 height 20
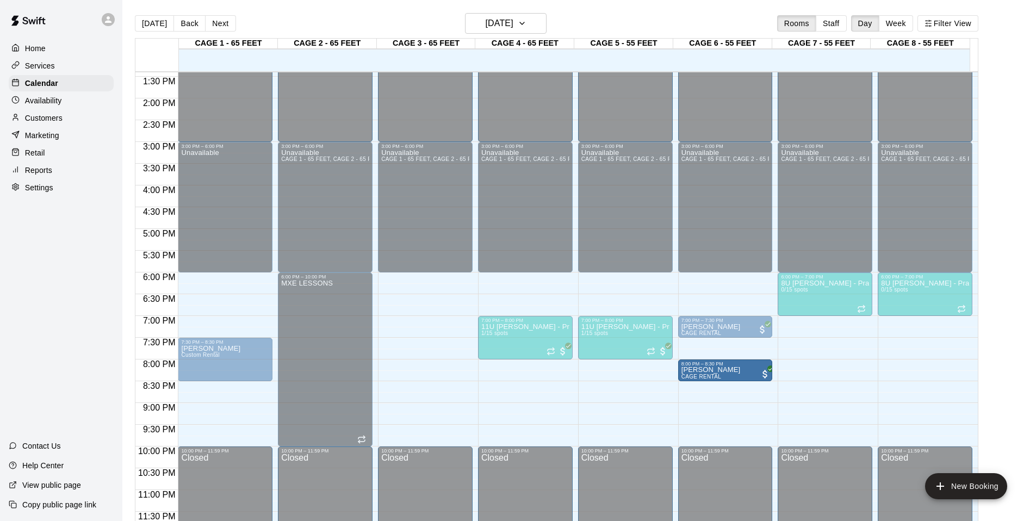
drag, startPoint x: 427, startPoint y: 364, endPoint x: 706, endPoint y: 369, distance: 278.6
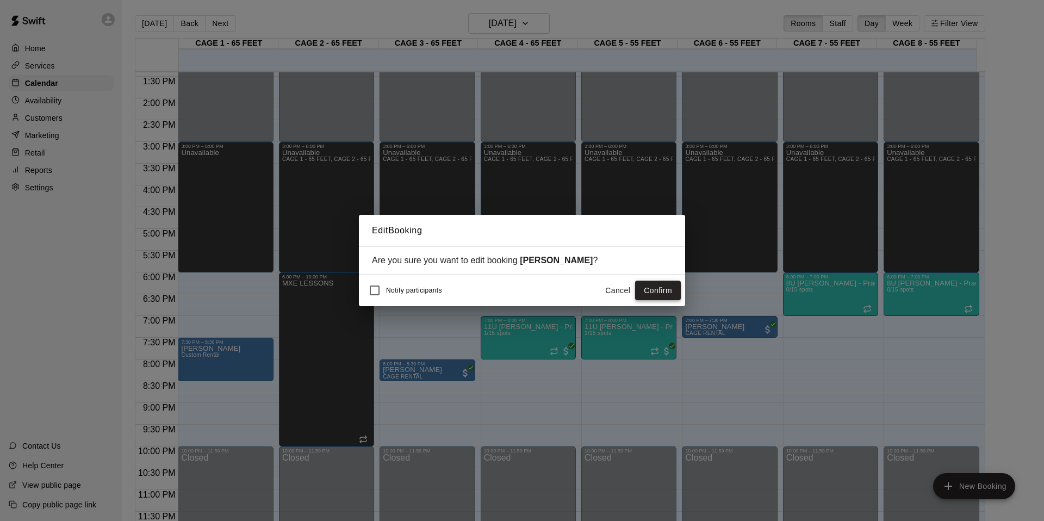
click at [658, 293] on button "Confirm" at bounding box center [658, 291] width 46 height 20
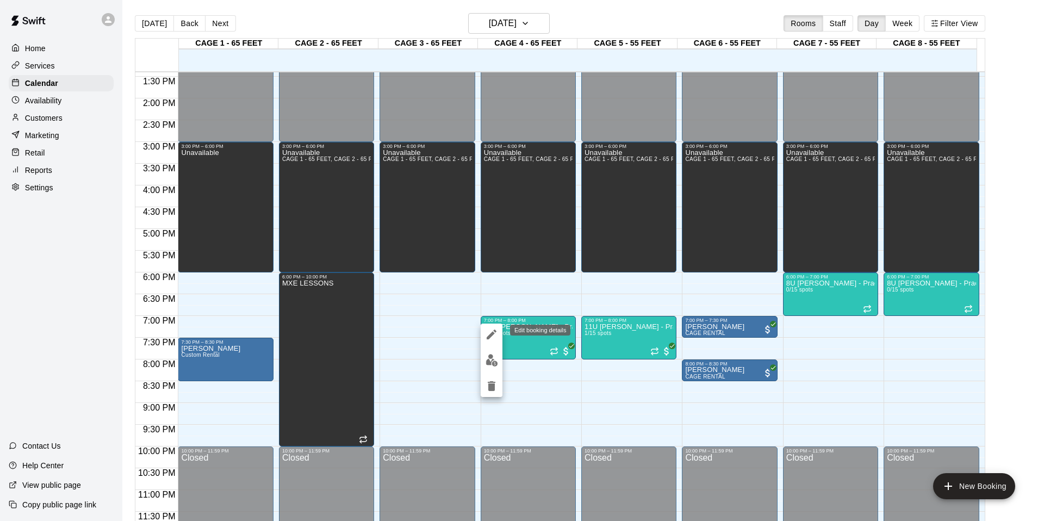
click at [489, 336] on icon "edit" at bounding box center [492, 335] width 10 height 10
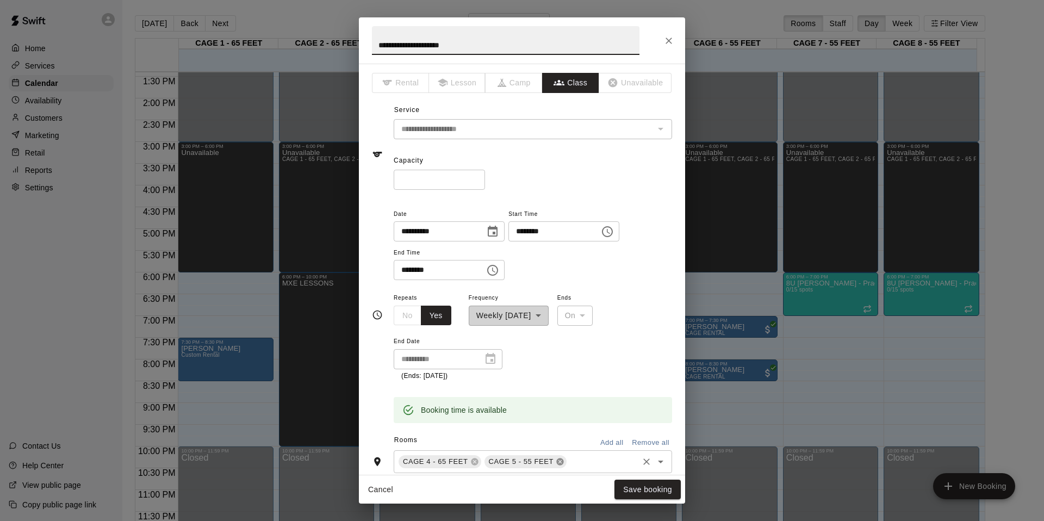
click at [558, 462] on icon at bounding box center [560, 461] width 7 height 7
click at [559, 462] on input "text" at bounding box center [560, 462] width 154 height 14
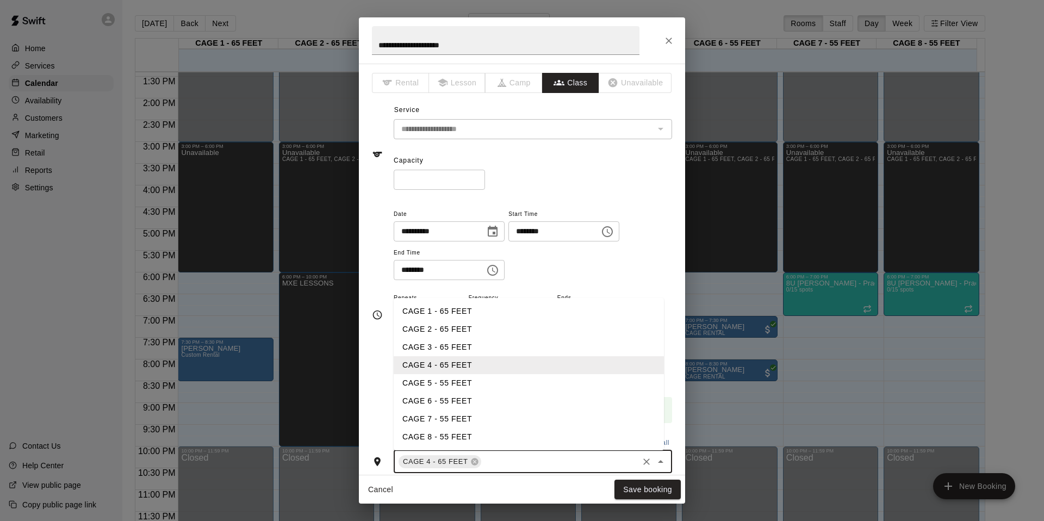
click at [451, 340] on li "CAGE 3 - 65 FEET" at bounding box center [529, 347] width 270 height 18
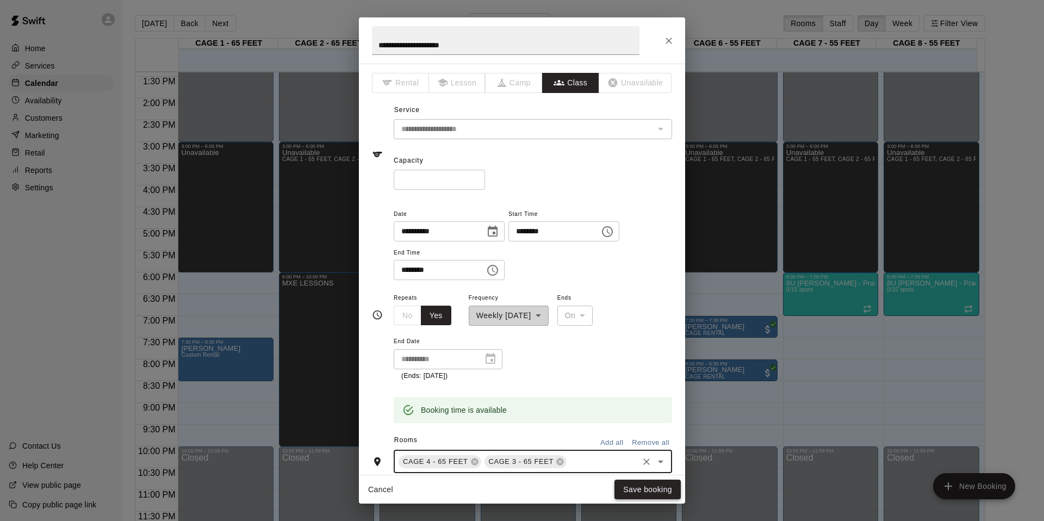
click at [658, 469] on button "Save booking" at bounding box center [648, 490] width 66 height 20
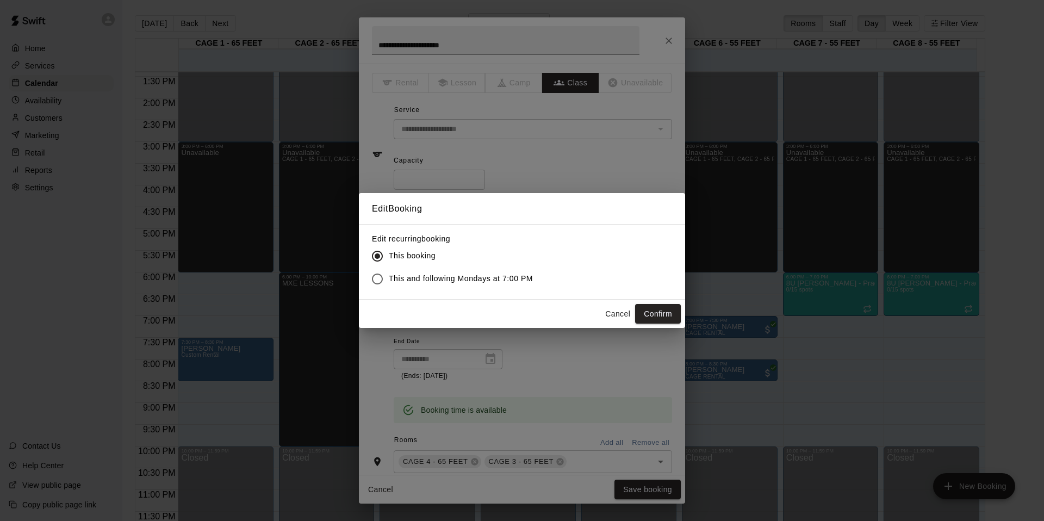
click at [654, 303] on div "Cancel Confirm" at bounding box center [522, 314] width 326 height 29
click at [657, 314] on button "Confirm" at bounding box center [658, 314] width 46 height 20
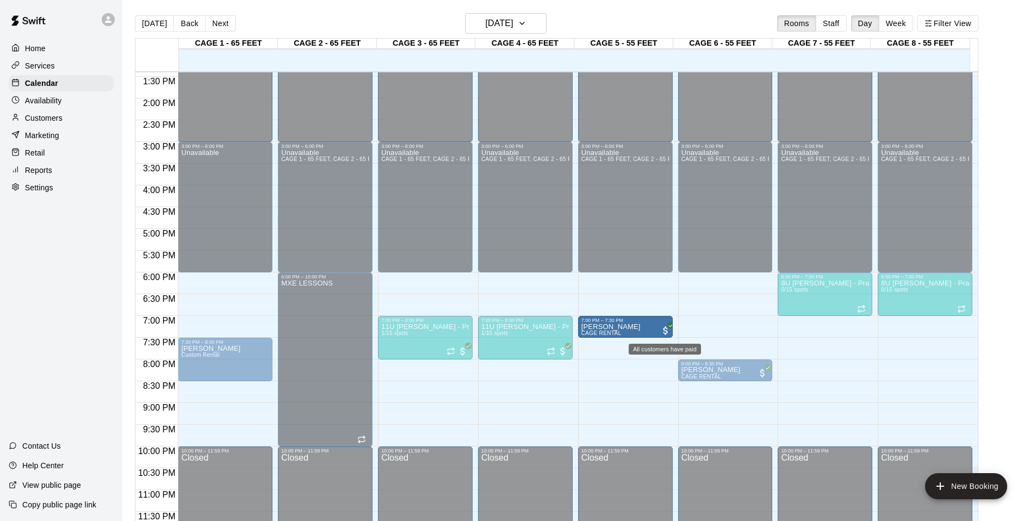
drag, startPoint x: 704, startPoint y: 327, endPoint x: 662, endPoint y: 331, distance: 42.6
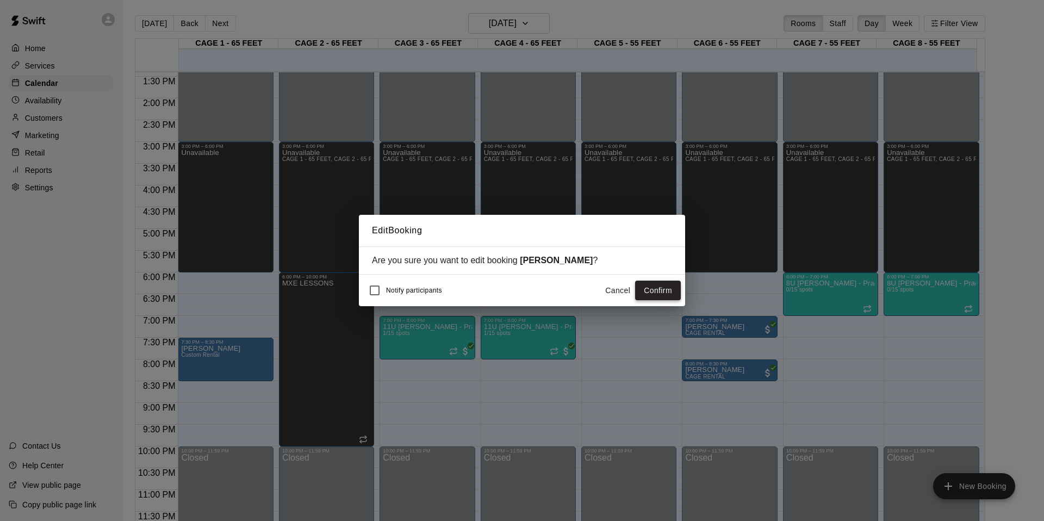
click at [643, 288] on button "Confirm" at bounding box center [658, 291] width 46 height 20
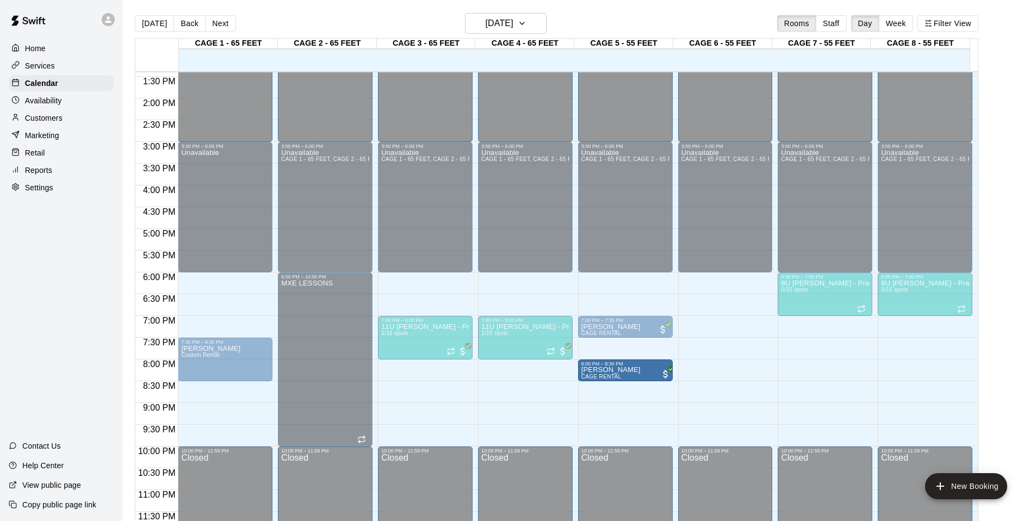
drag, startPoint x: 715, startPoint y: 369, endPoint x: 652, endPoint y: 375, distance: 63.4
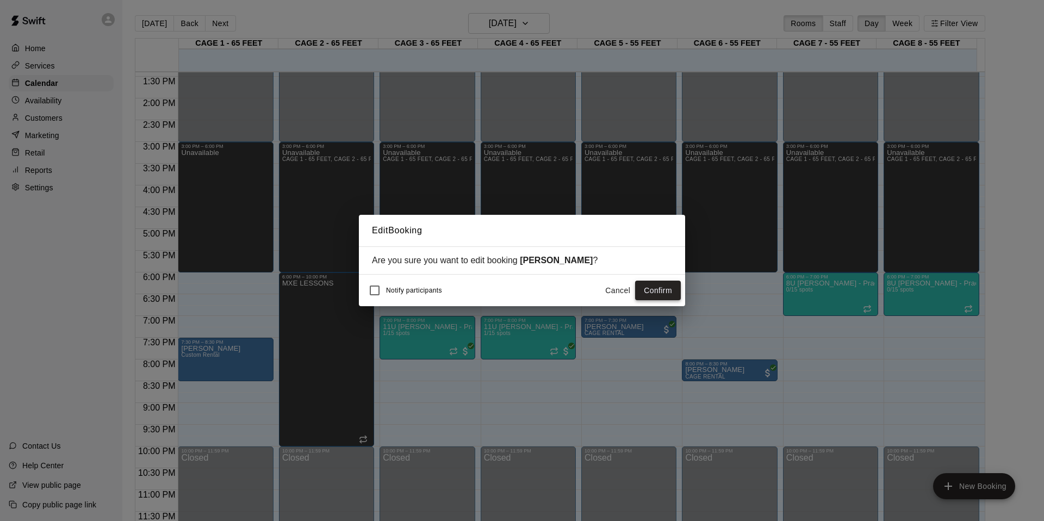
click at [650, 295] on button "Confirm" at bounding box center [658, 291] width 46 height 20
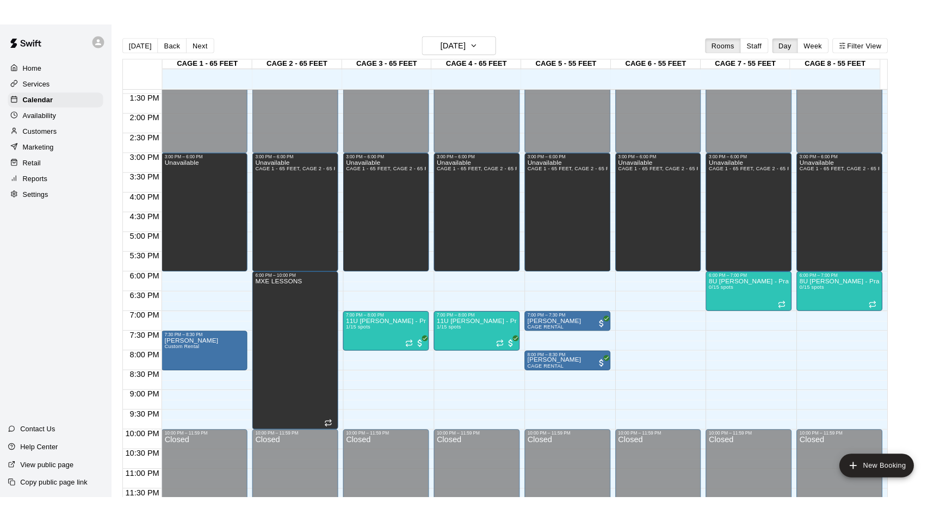
scroll to position [584, 0]
